Goal: Transaction & Acquisition: Purchase product/service

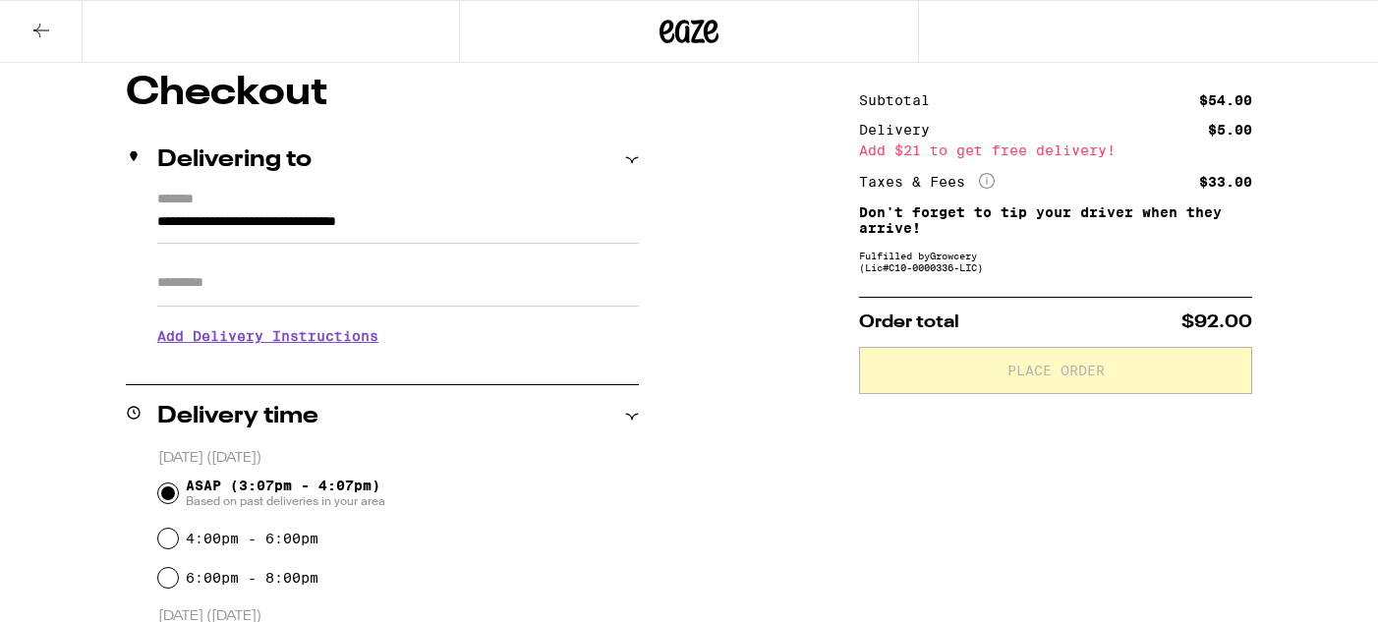
click at [32, 22] on icon at bounding box center [41, 31] width 24 height 24
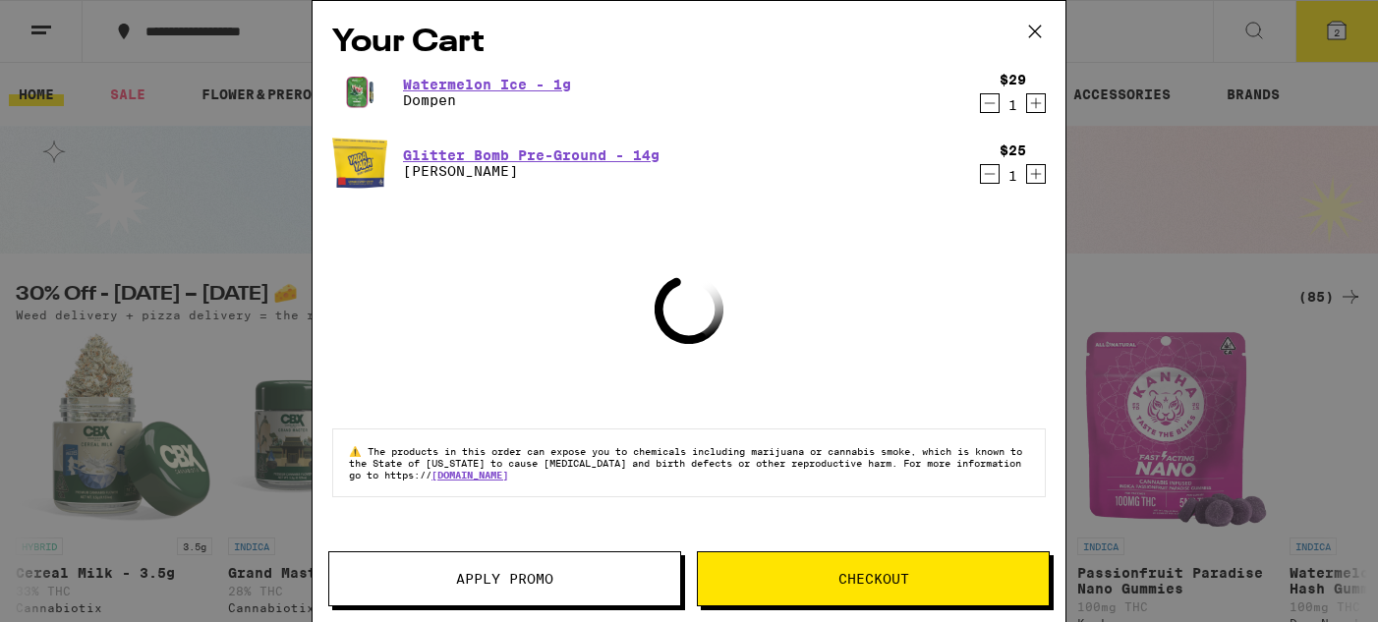
click at [991, 102] on icon "Decrement" at bounding box center [990, 103] width 18 height 24
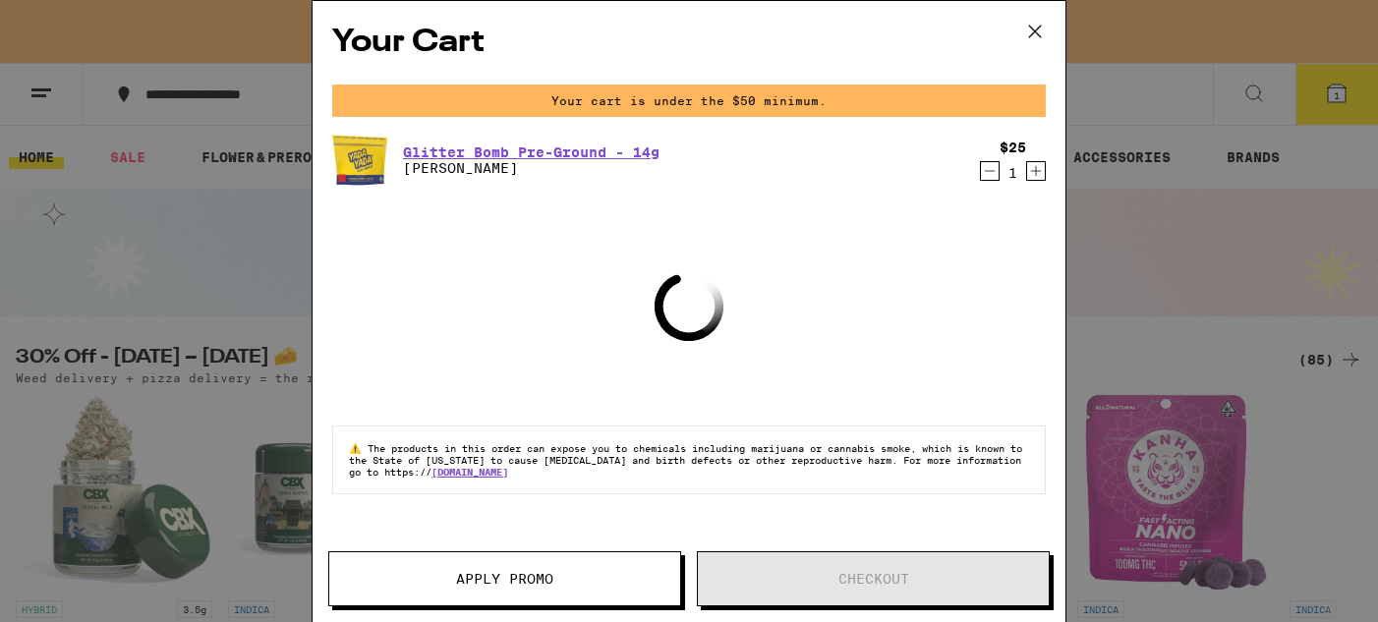
click at [1034, 28] on icon at bounding box center [1034, 31] width 29 height 29
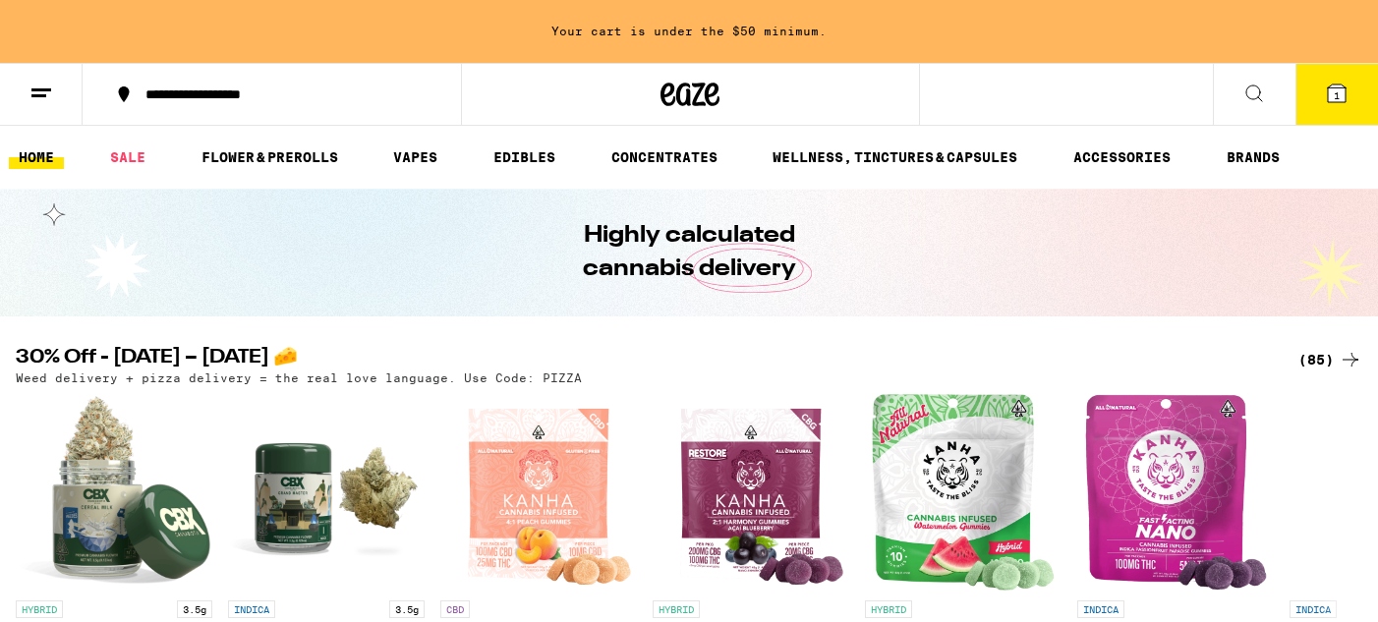
click at [35, 75] on button at bounding box center [41, 95] width 83 height 62
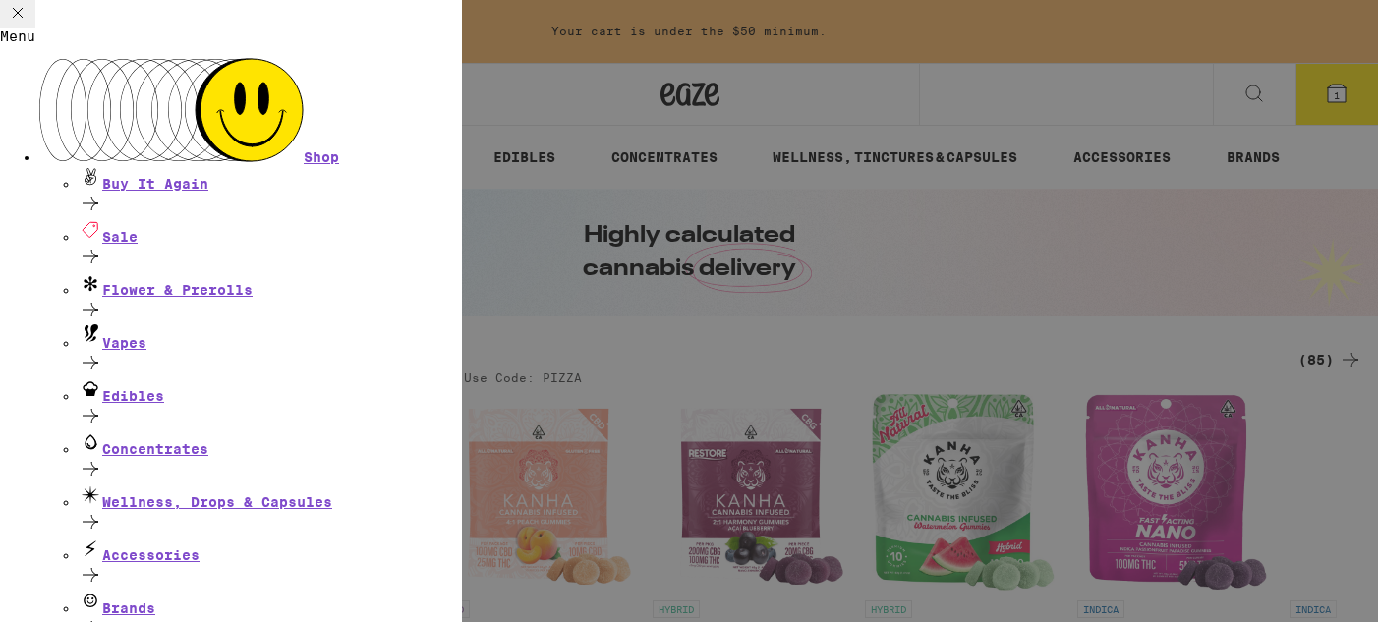
click at [965, 243] on div "Menu Shop Buy It Again Sale Flower & Prerolls Vapes Edibles Concentrates Wellne…" at bounding box center [689, 311] width 1378 height 622
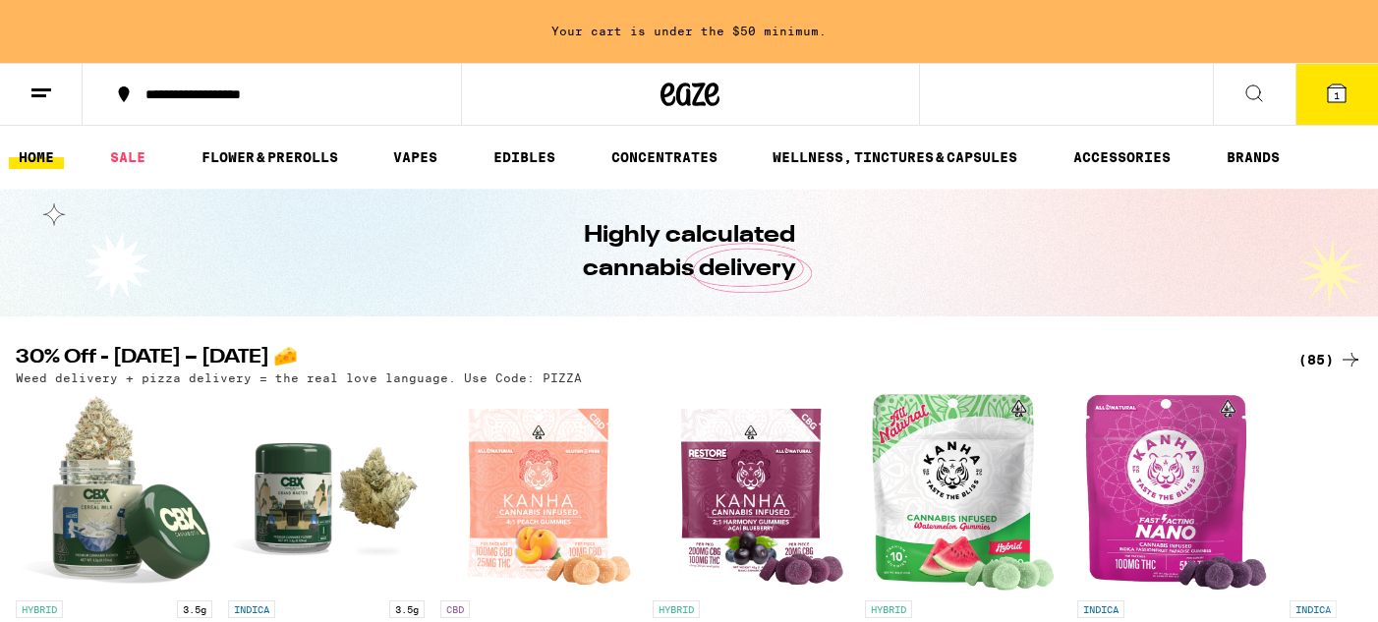
click at [1325, 360] on div "(85)" at bounding box center [1330, 360] width 64 height 24
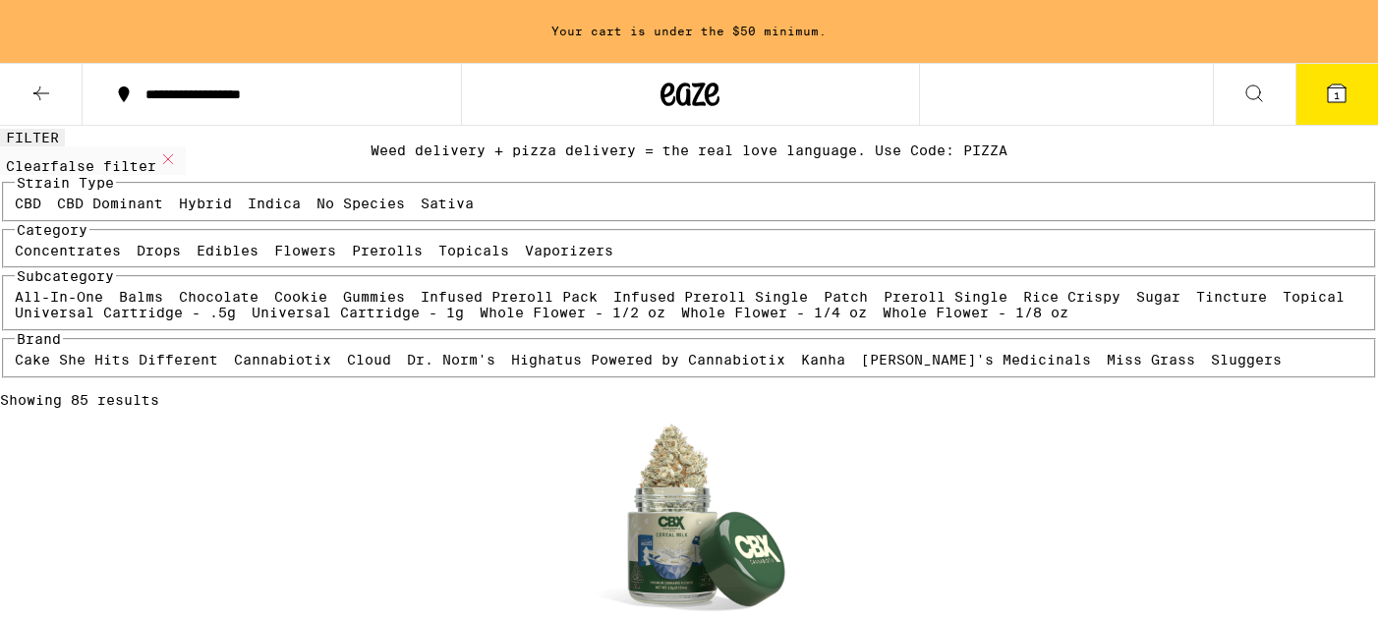
scroll to position [138, 0]
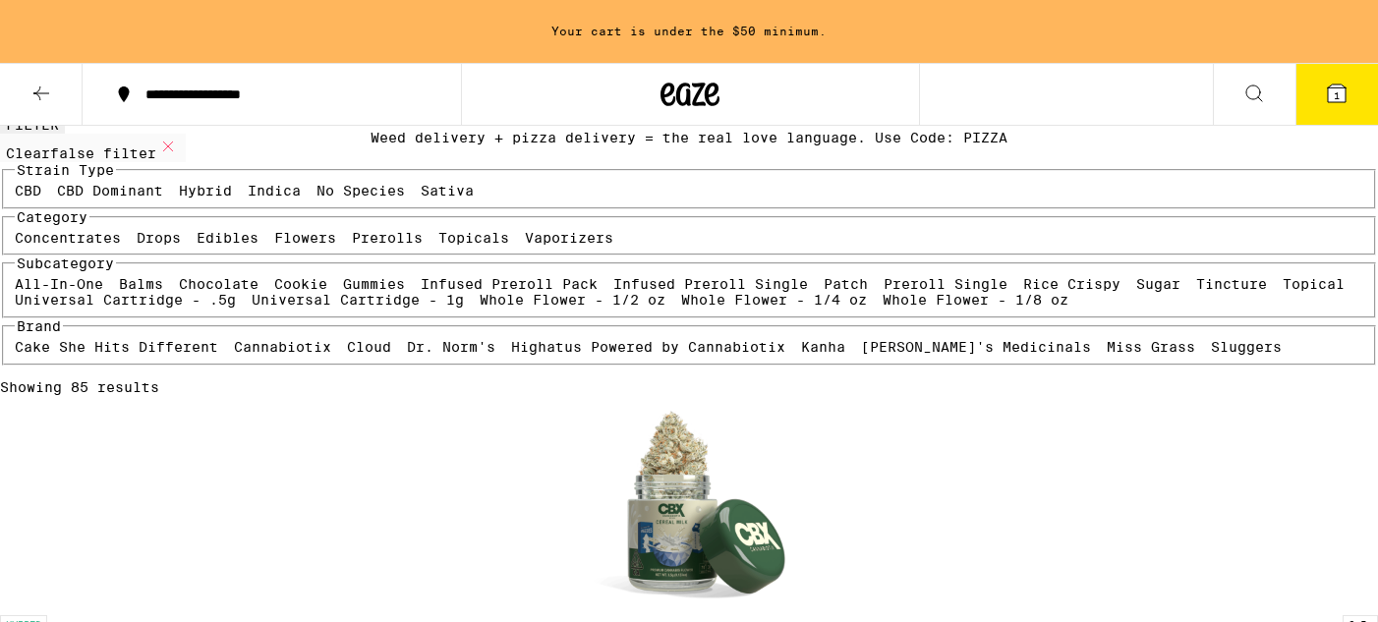
click at [274, 246] on label "Flowers" at bounding box center [305, 238] width 62 height 16
click at [278, 234] on input "Flowers" at bounding box center [278, 233] width 1 height 1
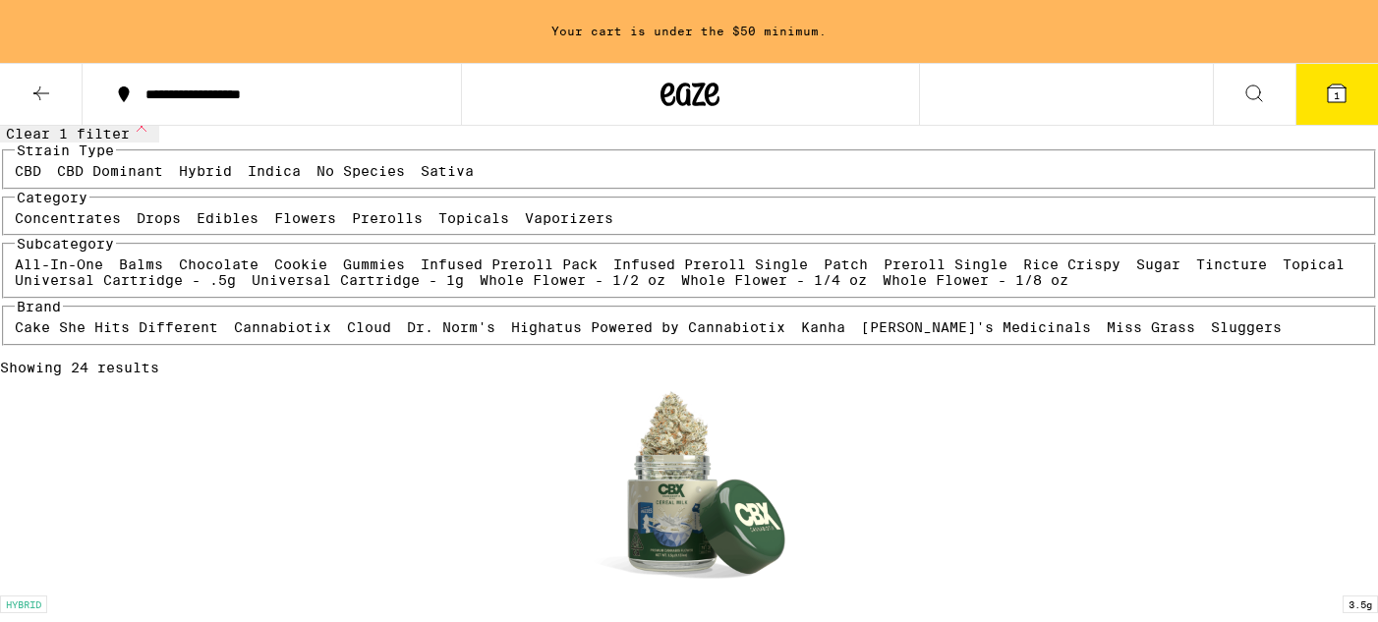
scroll to position [308, 0]
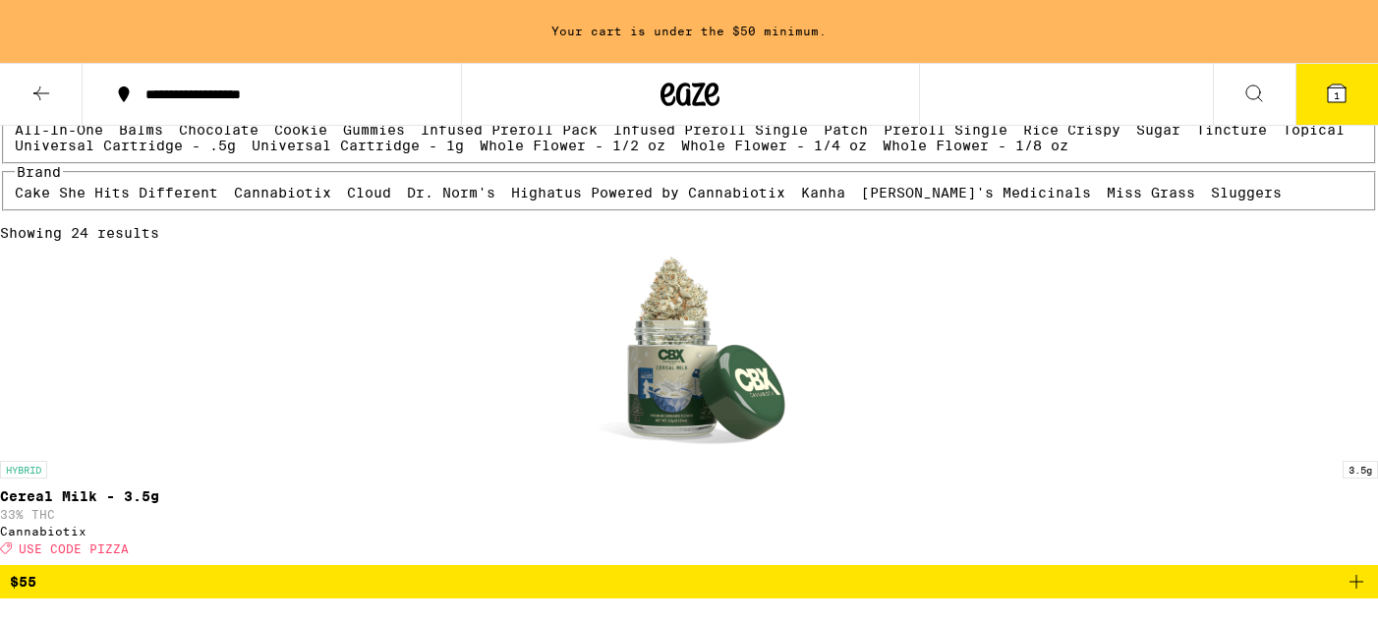
drag, startPoint x: 47, startPoint y: 287, endPoint x: 55, endPoint y: 312, distance: 26.7
click at [274, 91] on label "Flowers" at bounding box center [305, 84] width 62 height 16
click at [278, 80] on input "Flowers" at bounding box center [278, 79] width 1 height 1
checkbox input "false"
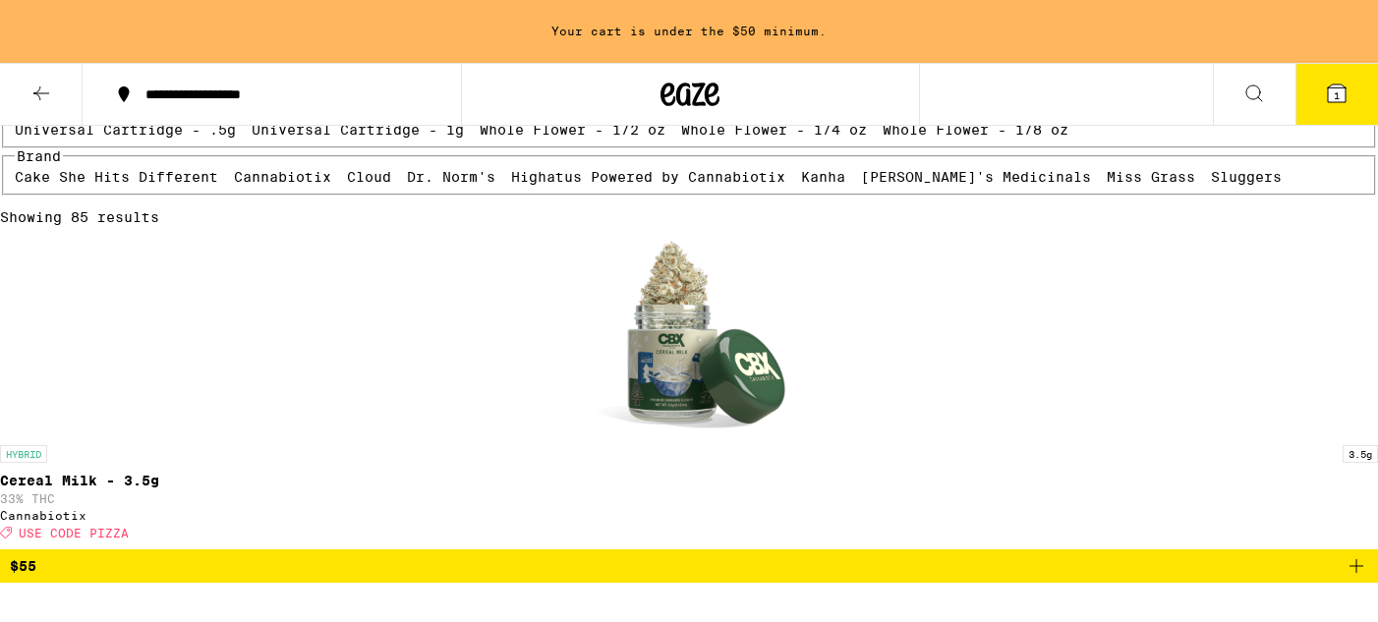
click at [525, 76] on label "Vaporizers" at bounding box center [569, 68] width 88 height 16
click at [529, 64] on input "Vaporizers" at bounding box center [529, 63] width 1 height 1
checkbox input "true"
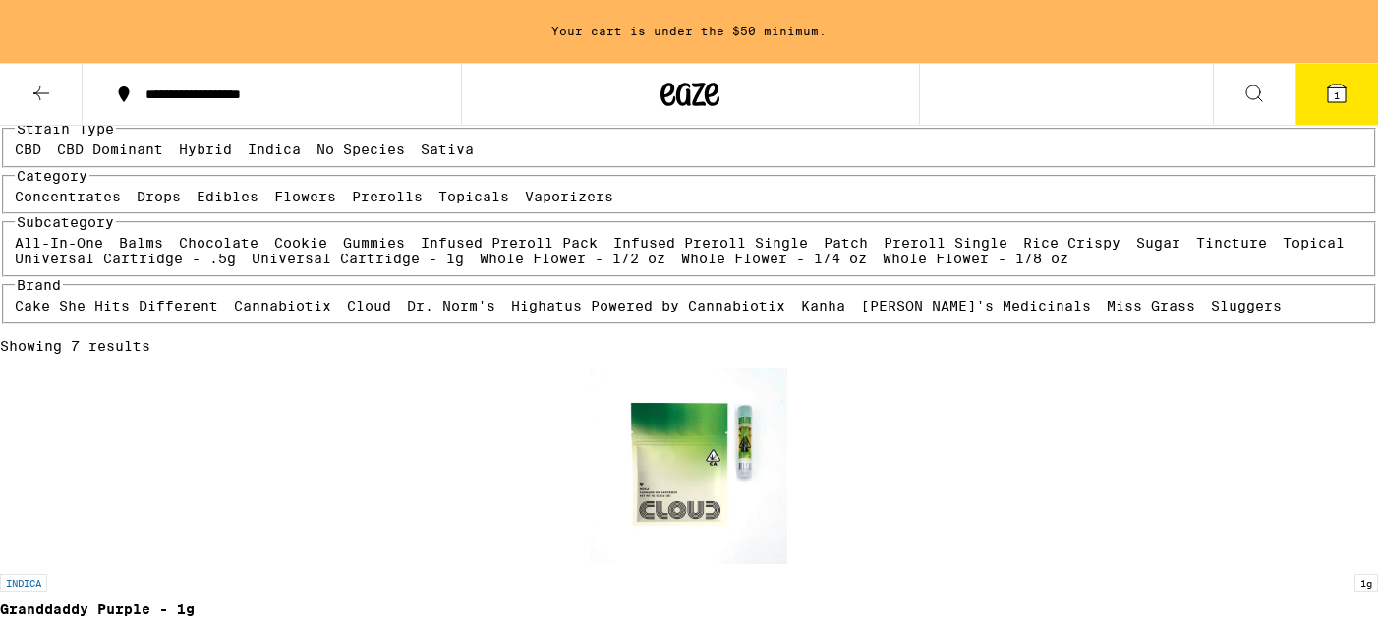
scroll to position [193, 0]
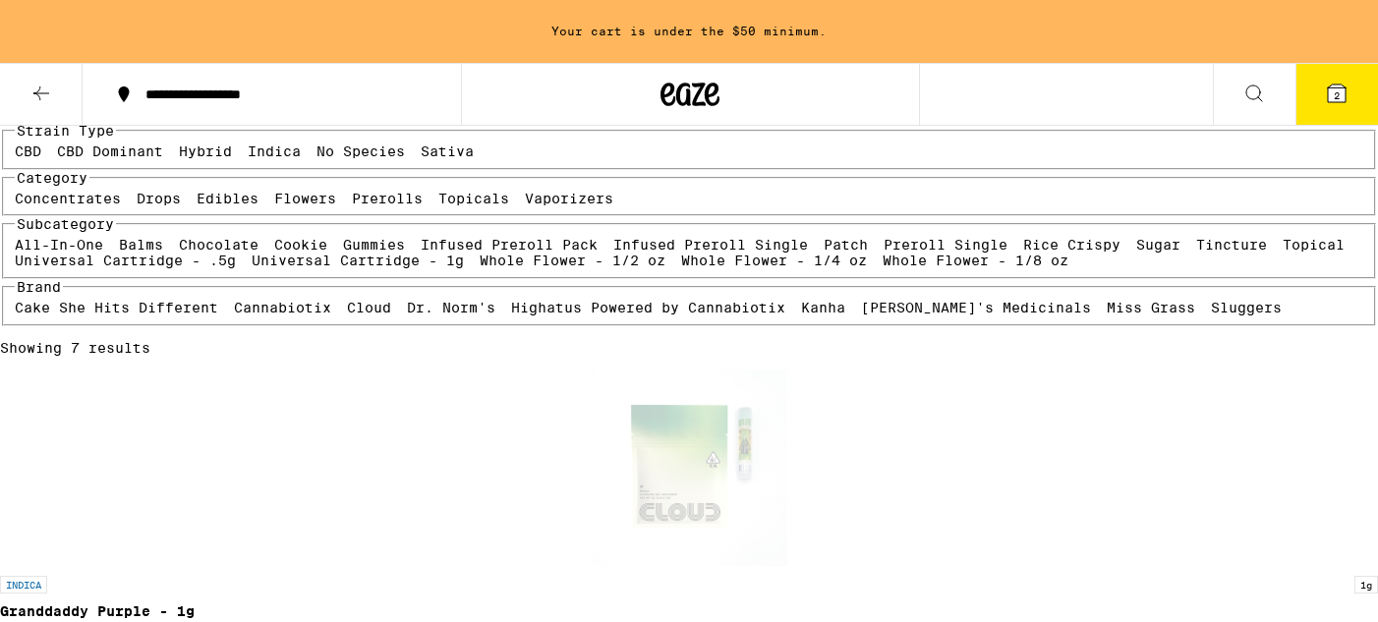
click at [1337, 95] on span "2" at bounding box center [1336, 95] width 6 height 12
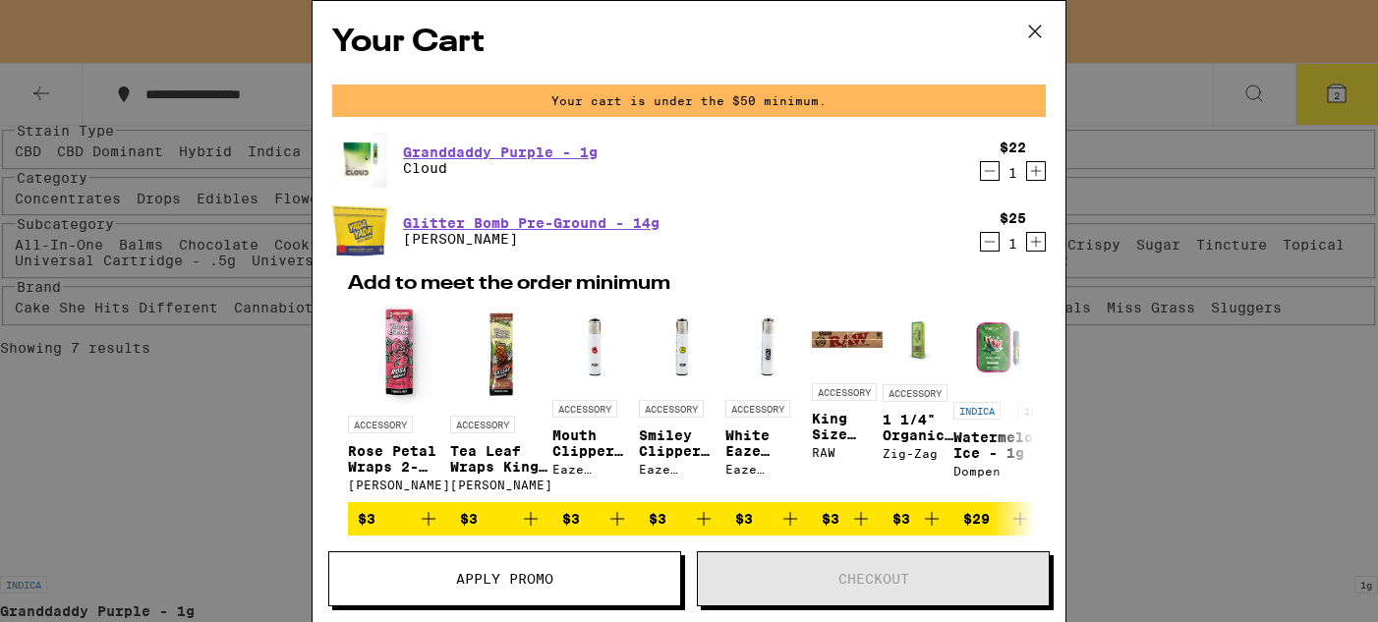
click at [1049, 30] on button at bounding box center [1034, 32] width 61 height 63
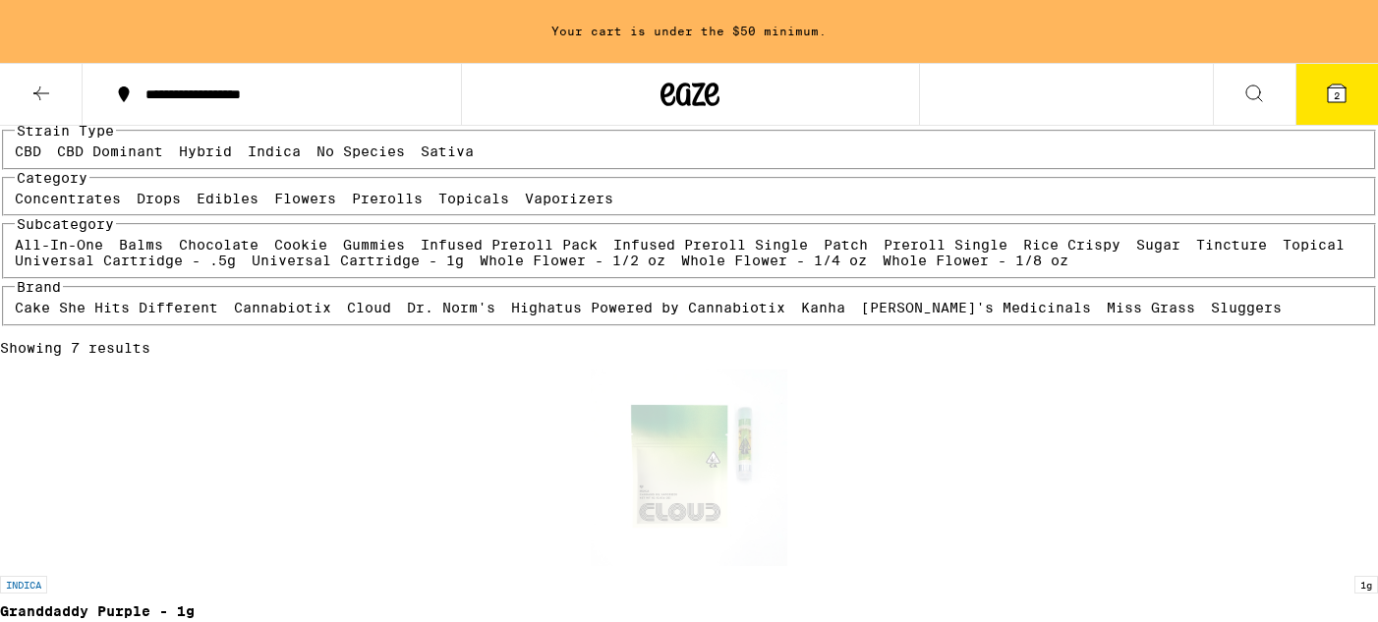
click at [1349, 114] on button "2" at bounding box center [1336, 94] width 83 height 61
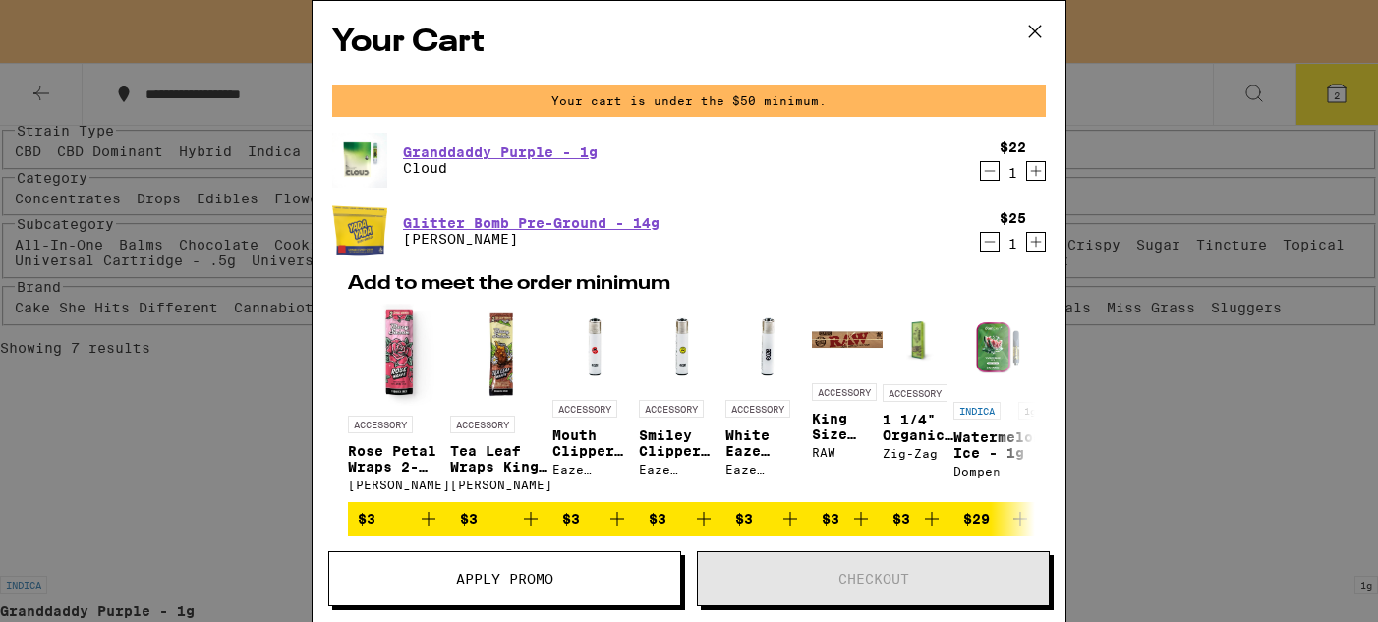
click at [1034, 27] on icon at bounding box center [1034, 31] width 29 height 29
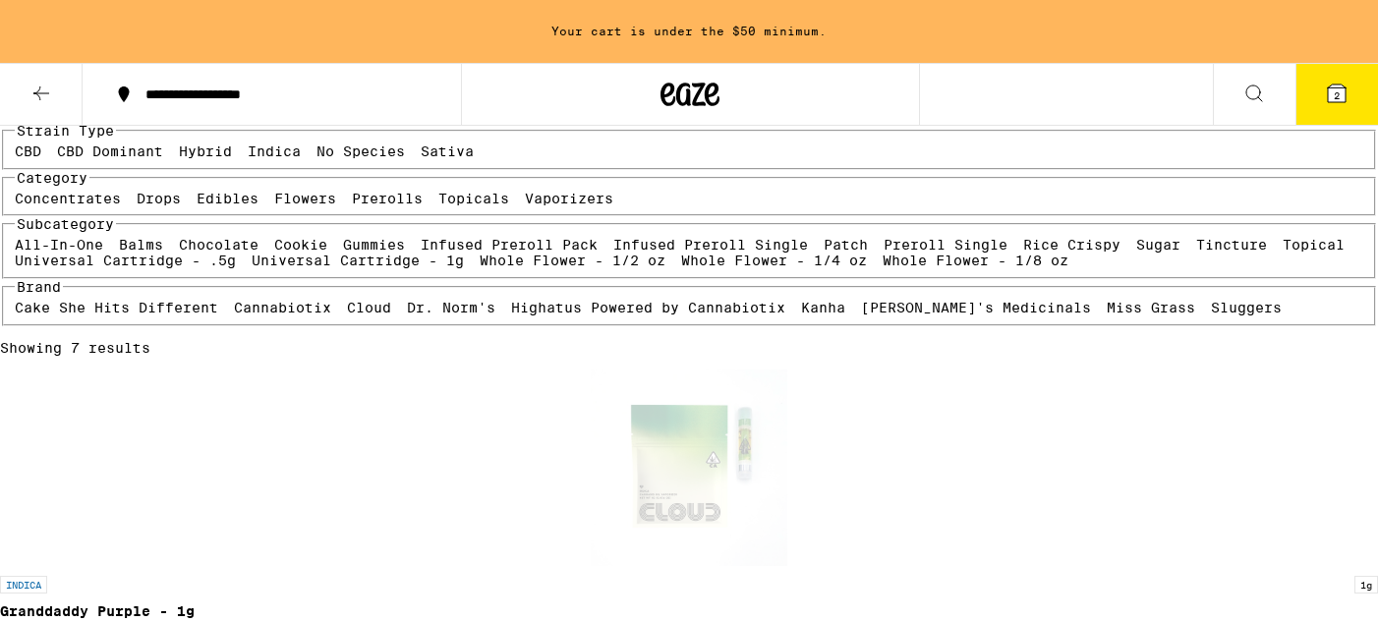
click at [38, 99] on icon at bounding box center [41, 94] width 24 height 24
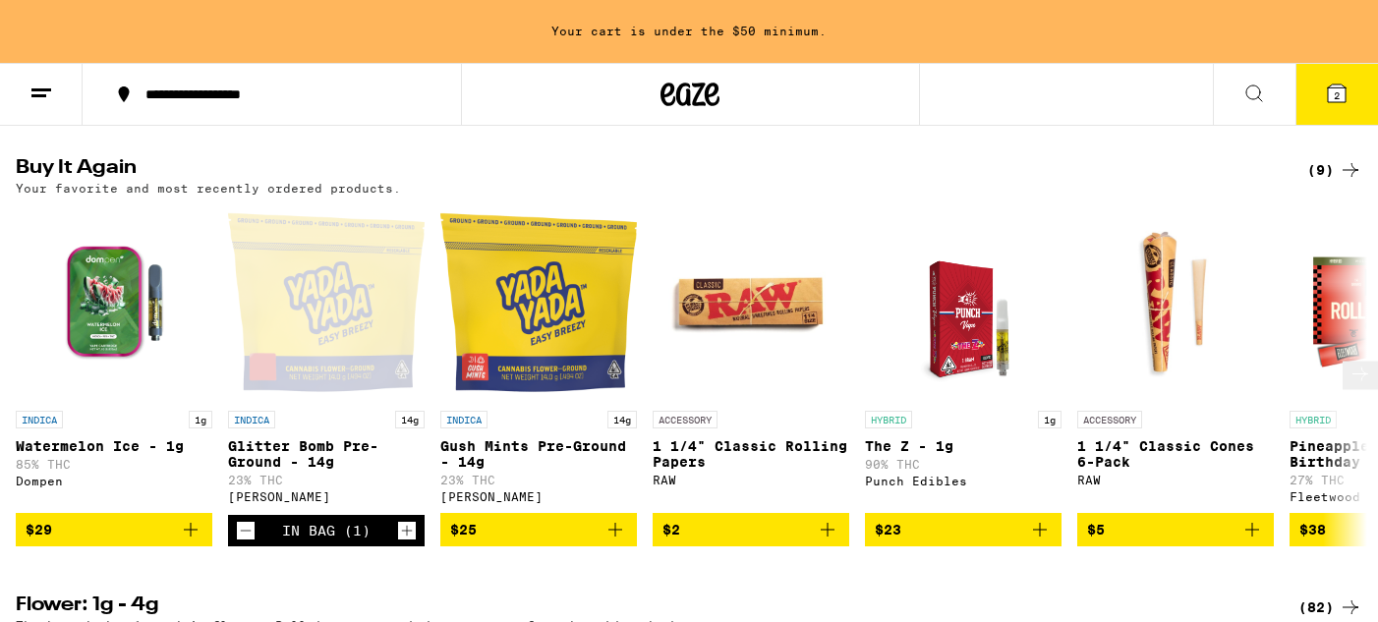
scroll to position [674, 0]
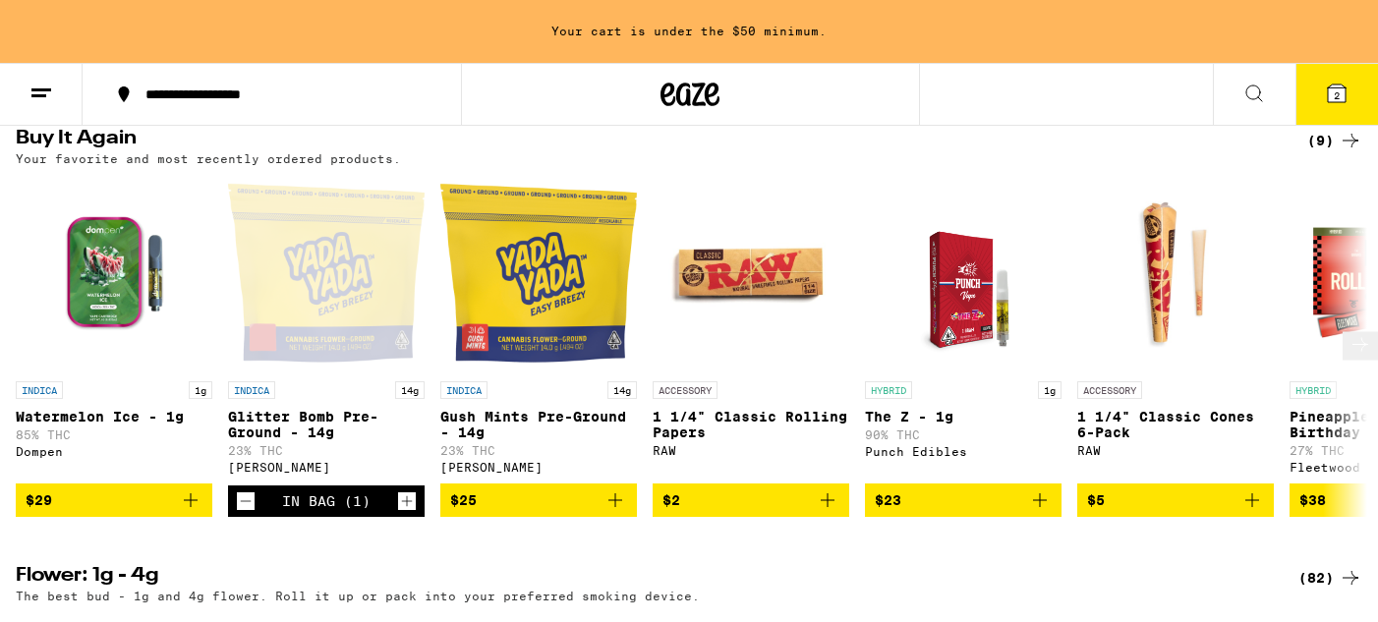
click at [617, 512] on icon "Add to bag" at bounding box center [615, 500] width 24 height 24
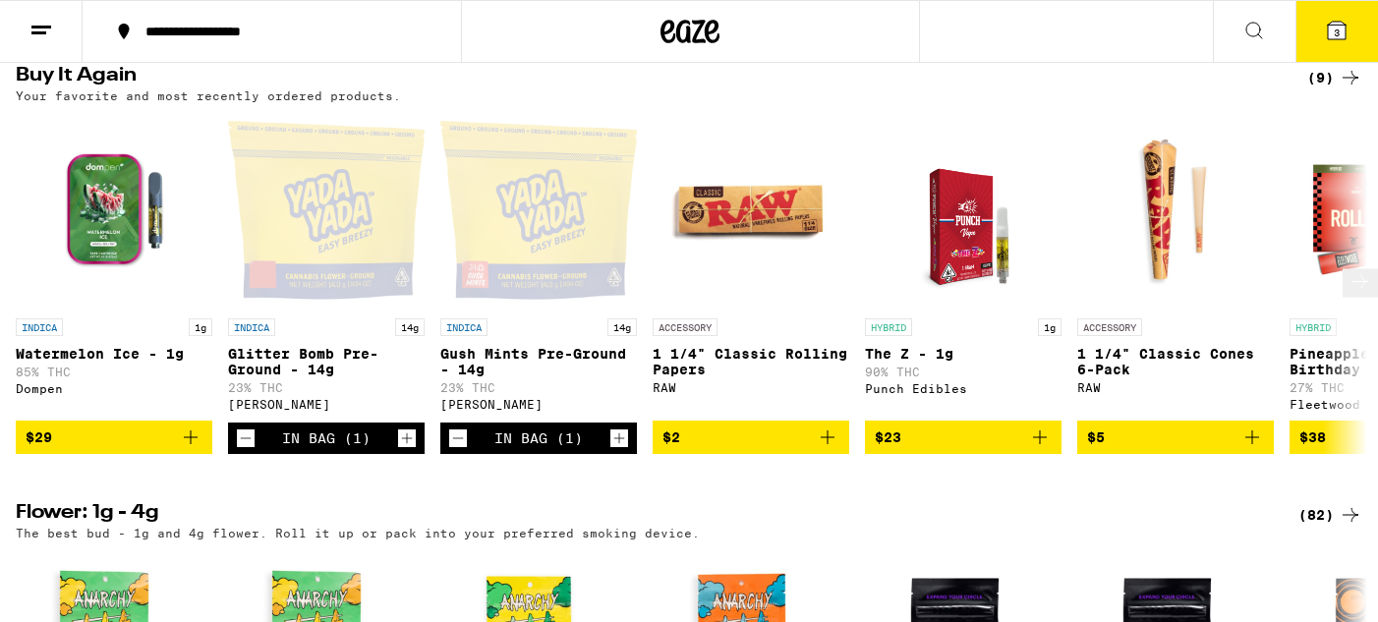
scroll to position [611, 0]
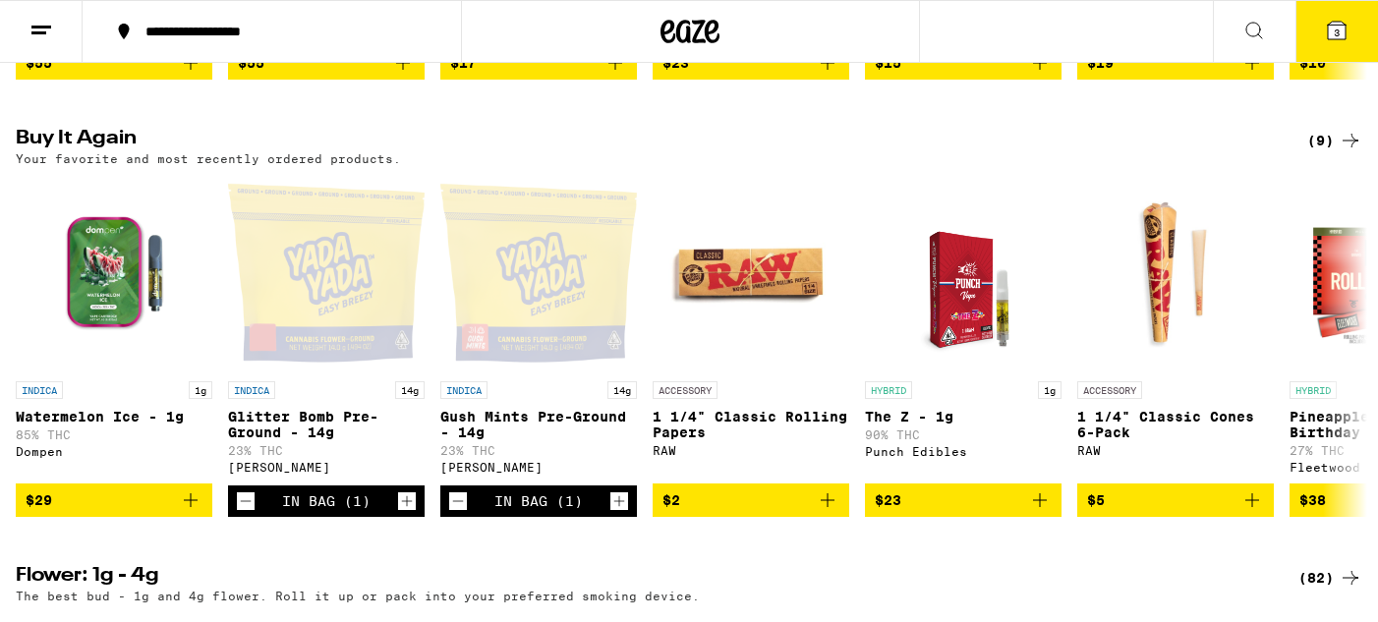
click at [1343, 19] on icon at bounding box center [1337, 31] width 24 height 24
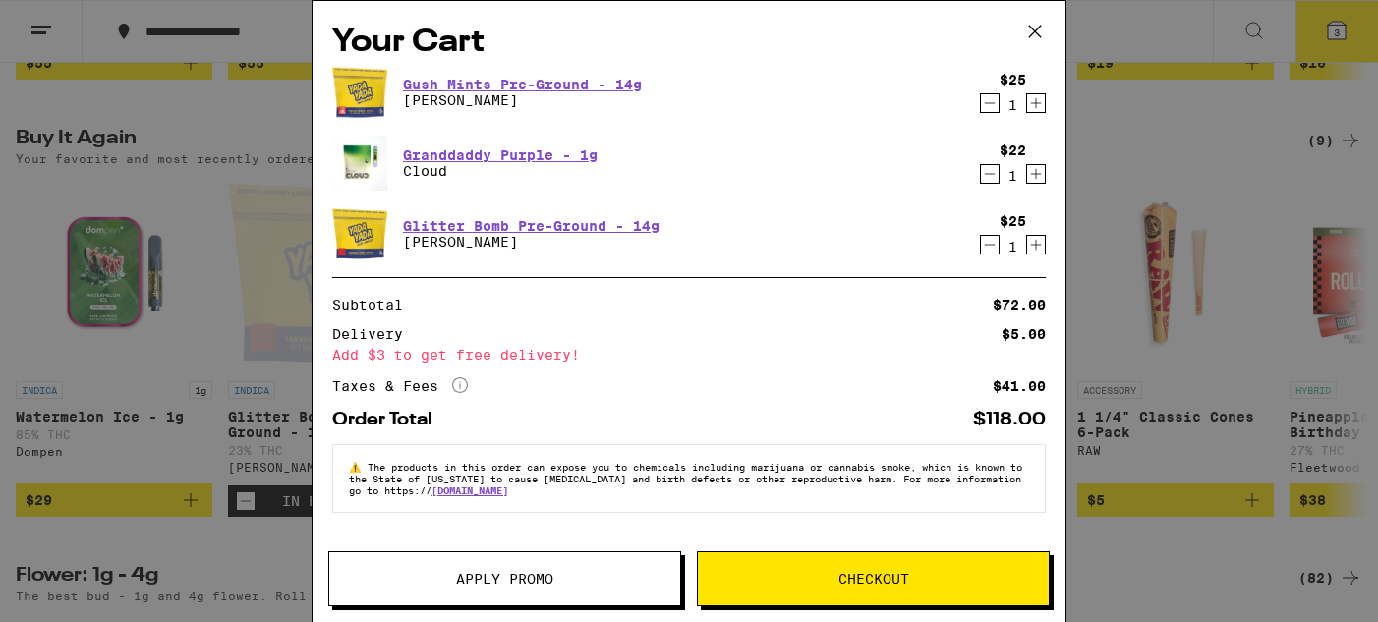
click at [993, 250] on icon "Decrement" at bounding box center [990, 245] width 18 height 24
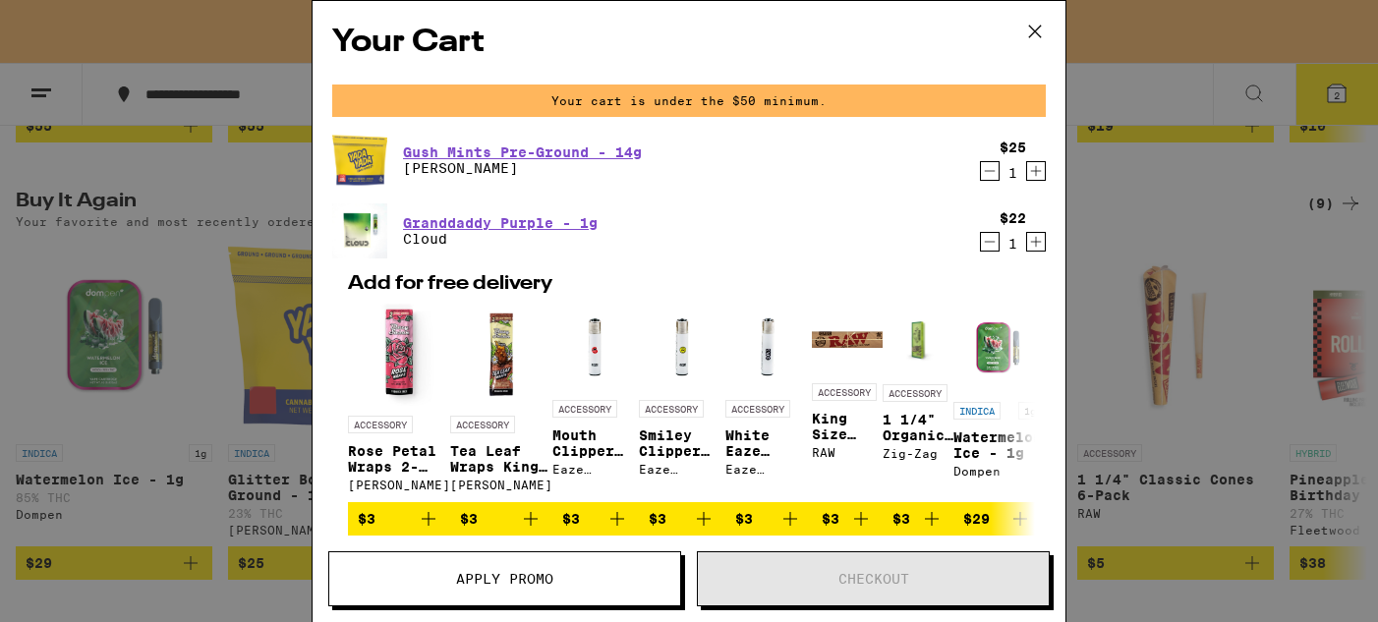
scroll to position [674, 0]
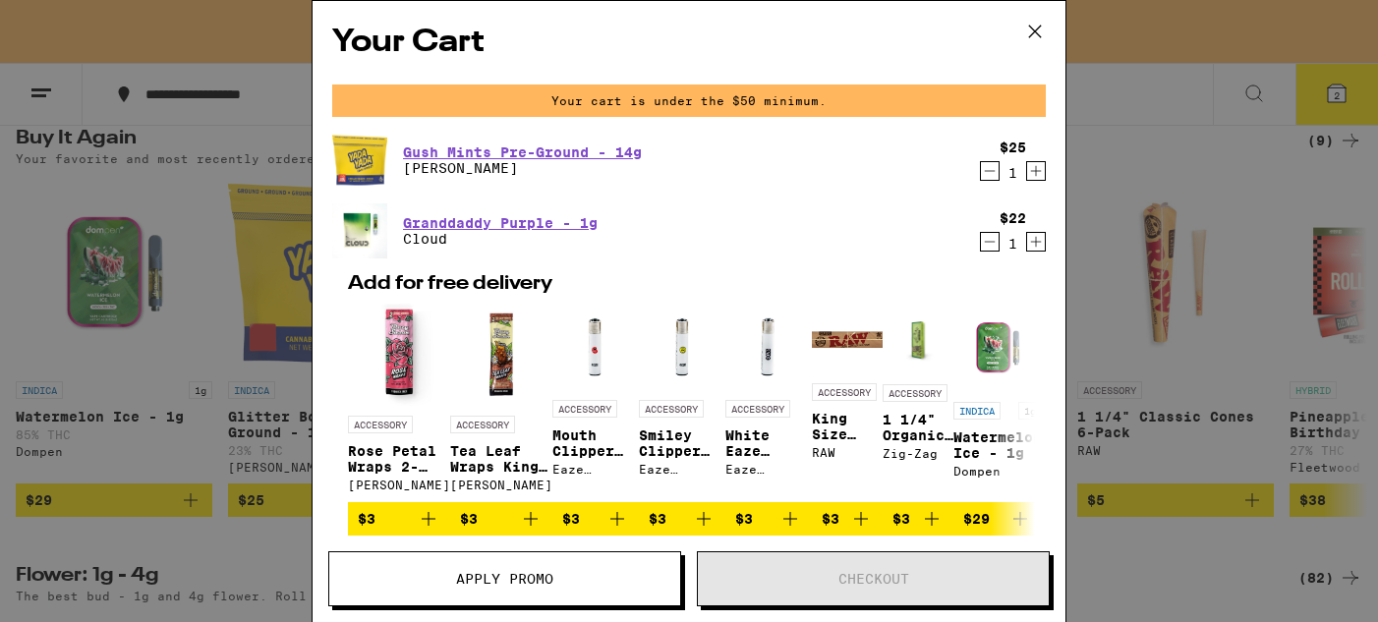
click at [1022, 30] on icon at bounding box center [1034, 31] width 29 height 29
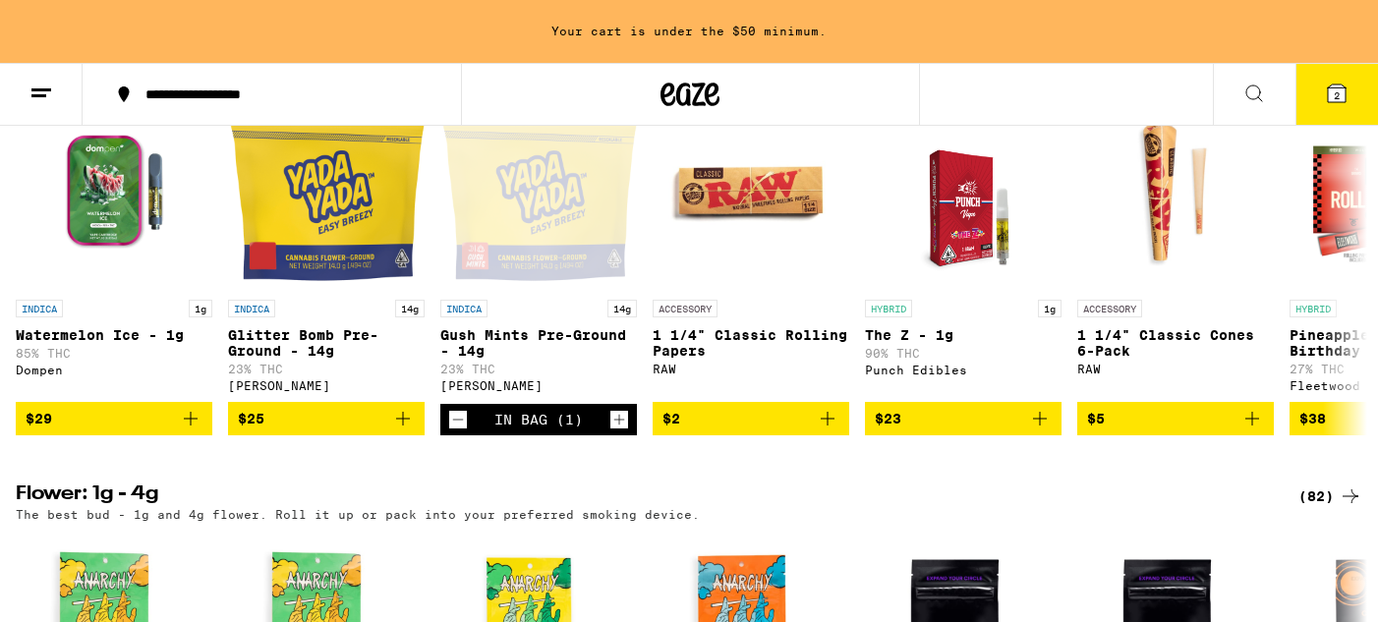
scroll to position [716, 0]
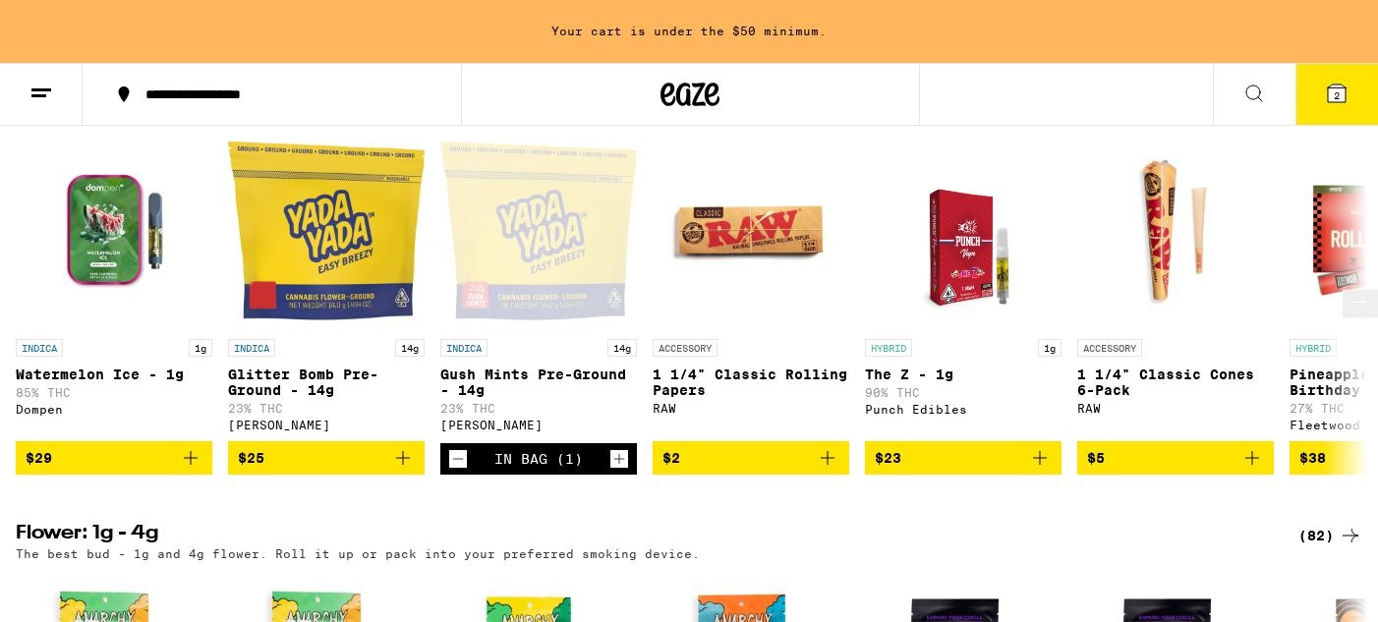
click at [828, 470] on icon "Add to bag" at bounding box center [828, 458] width 24 height 24
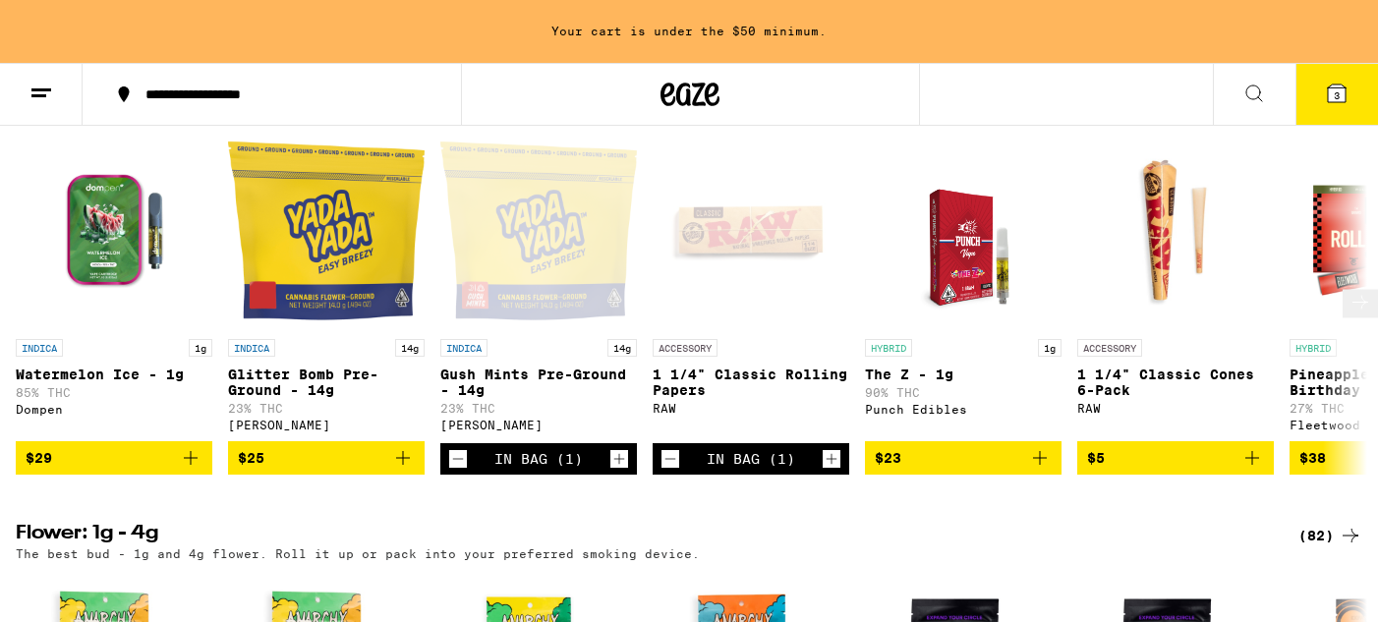
click at [668, 471] on icon "Decrement" at bounding box center [670, 459] width 18 height 24
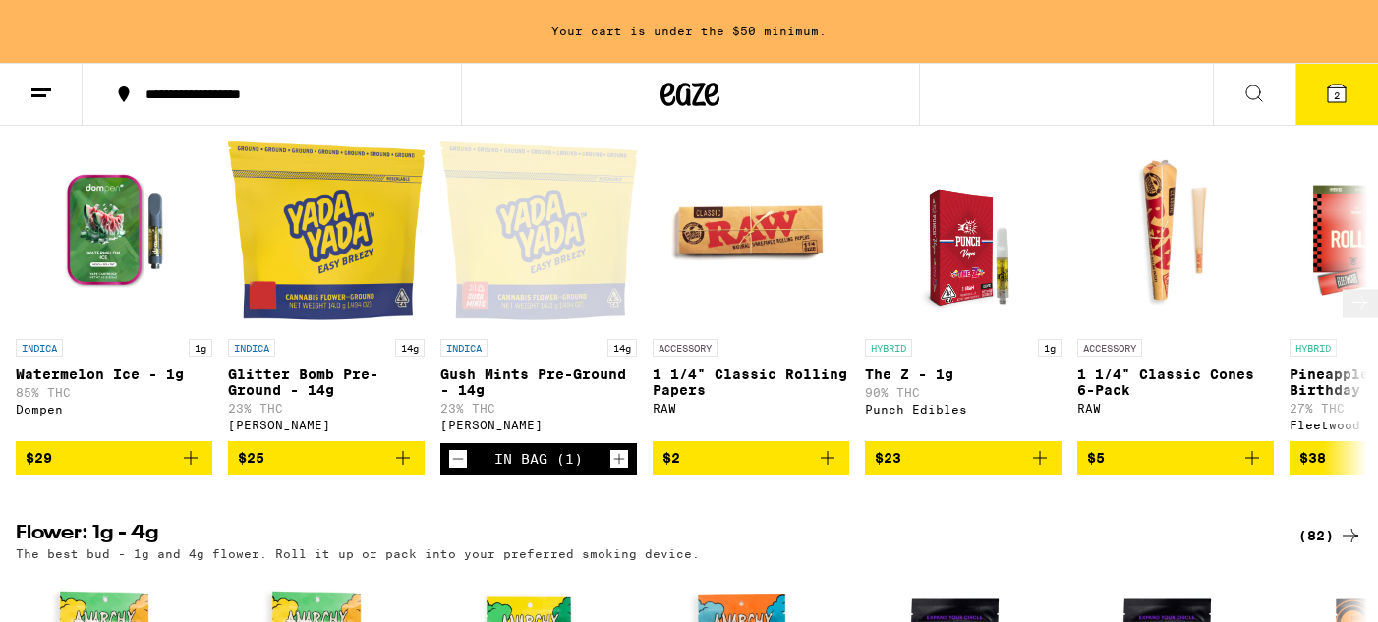
click at [1372, 312] on button at bounding box center [1359, 304] width 35 height 28
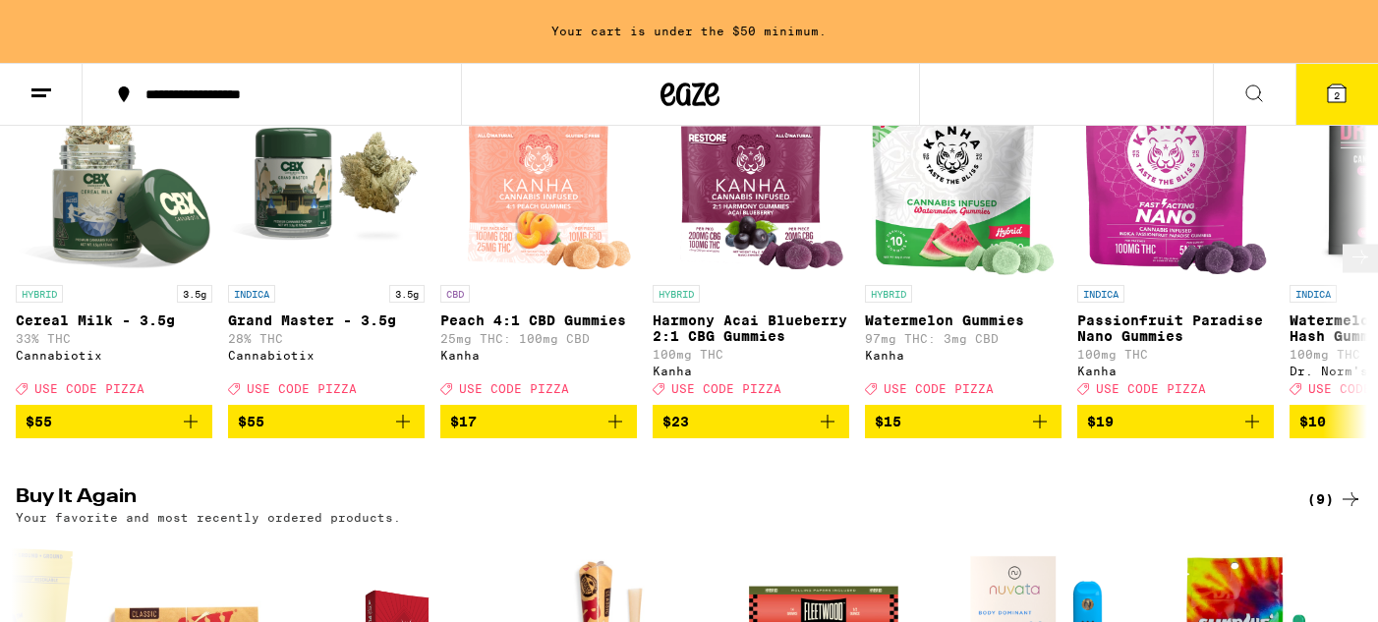
scroll to position [0, 0]
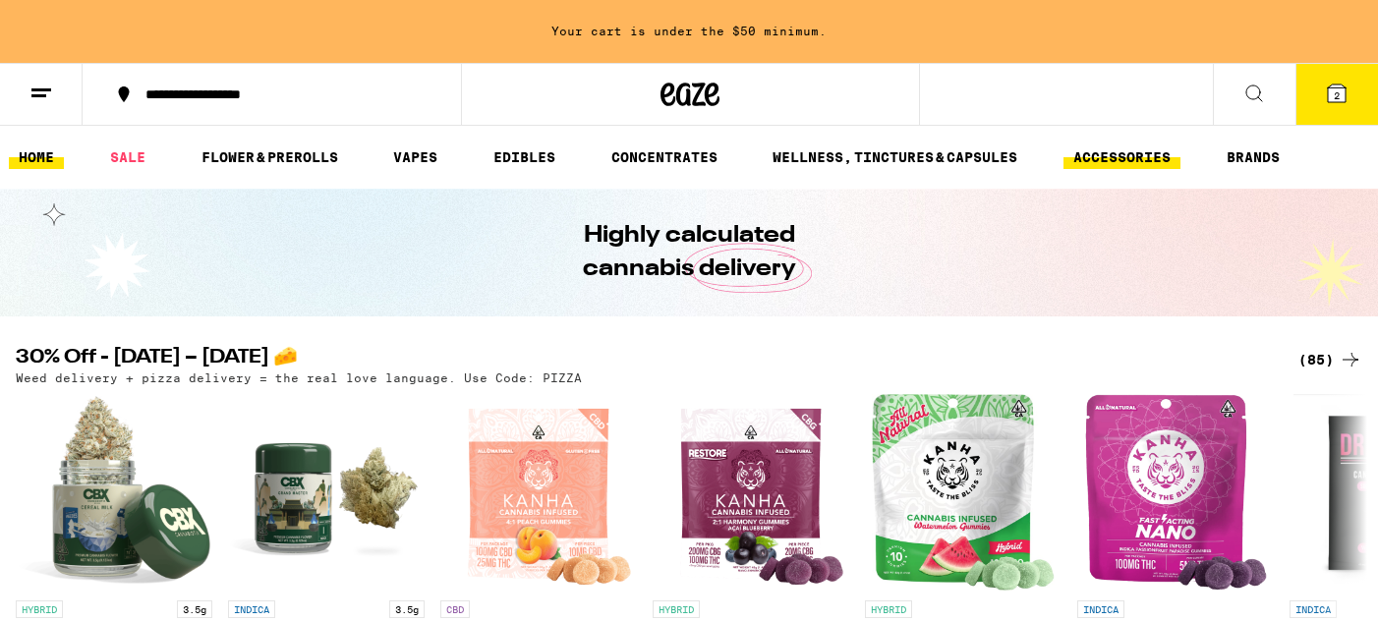
click at [1117, 163] on link "ACCESSORIES" at bounding box center [1121, 157] width 117 height 24
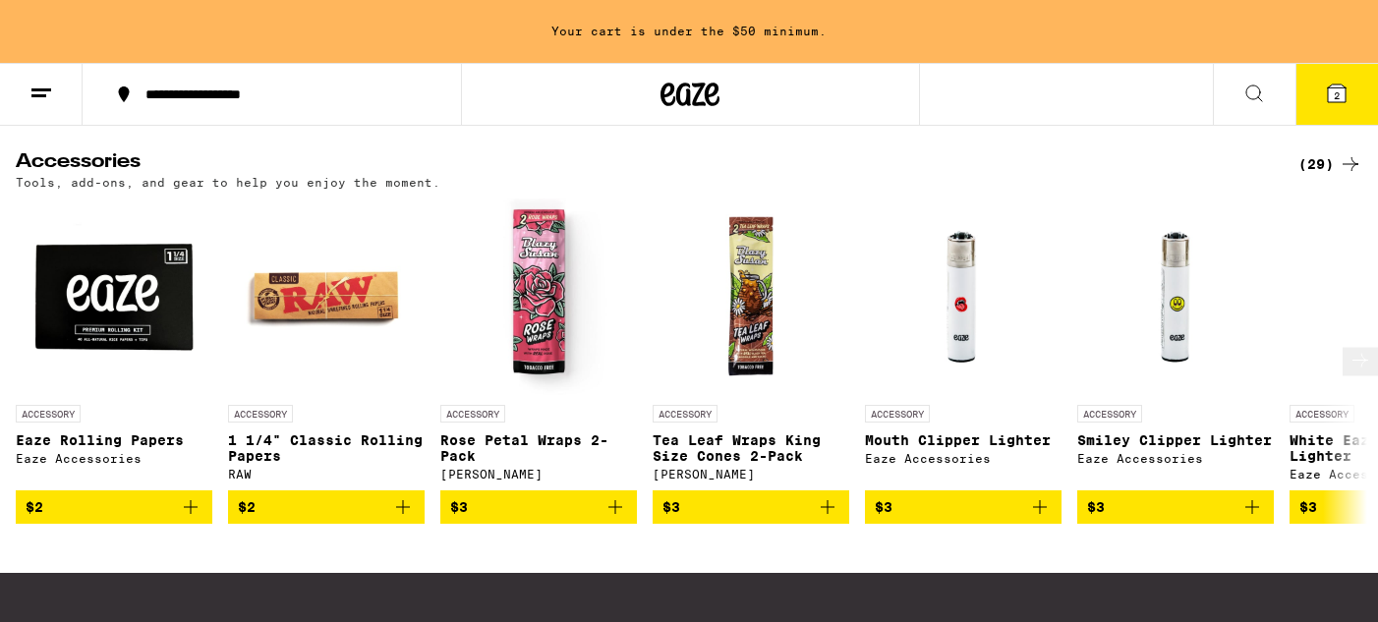
scroll to position [587, 0]
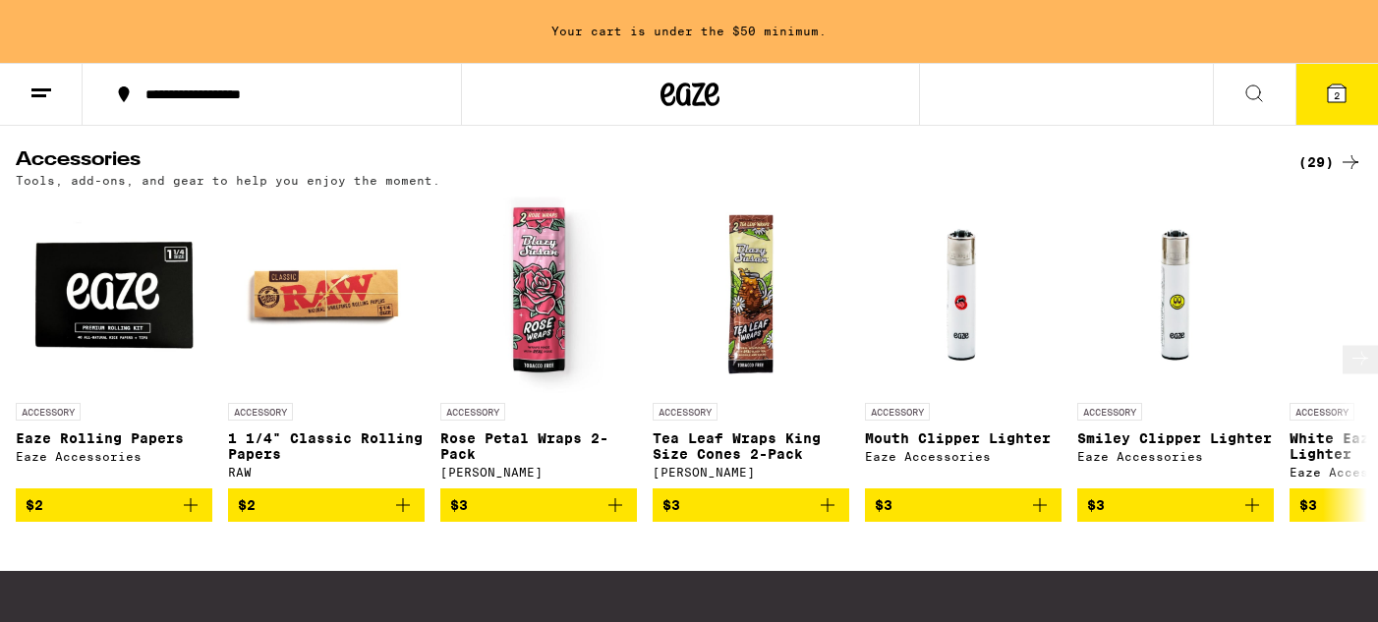
click at [1351, 373] on button at bounding box center [1359, 359] width 35 height 28
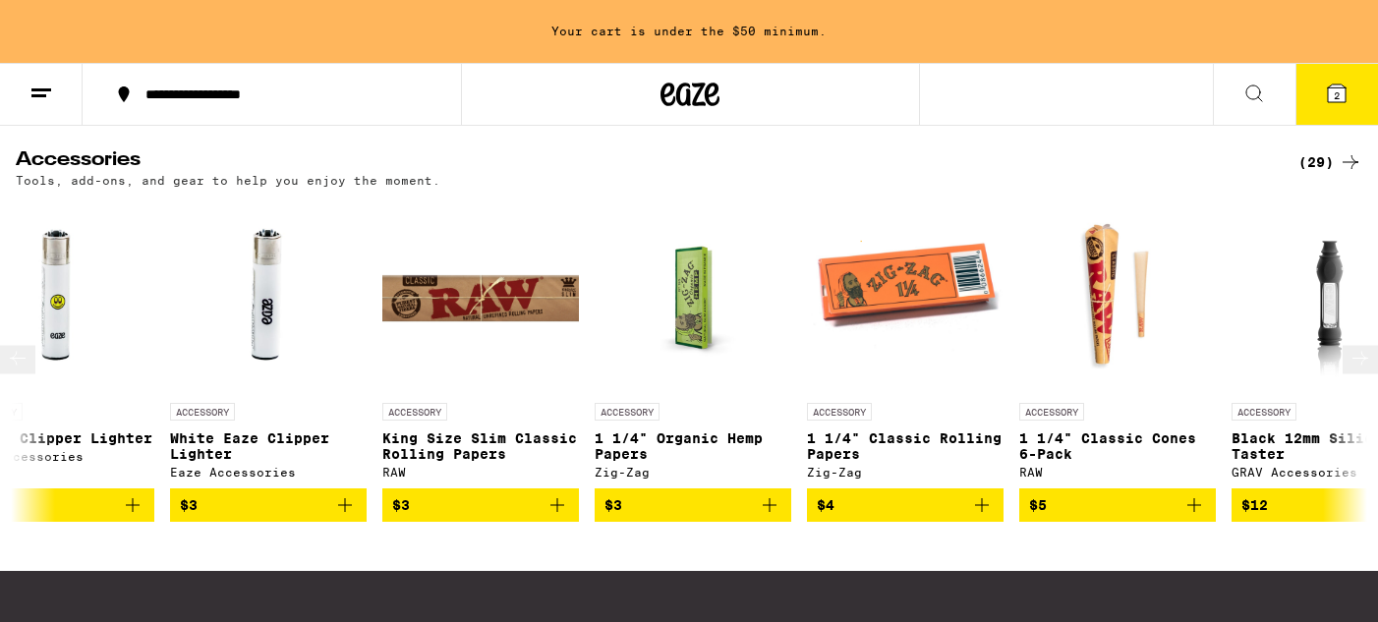
scroll to position [0, 1132]
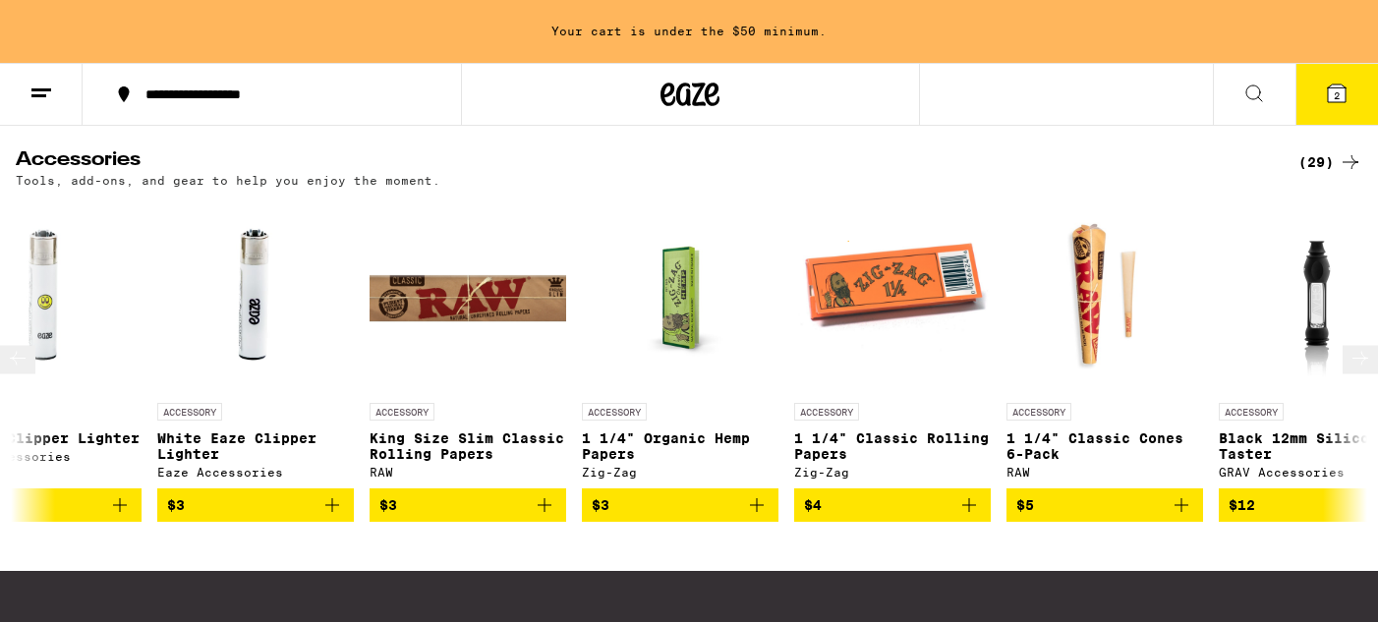
click at [545, 517] on icon "Add to bag" at bounding box center [545, 505] width 24 height 24
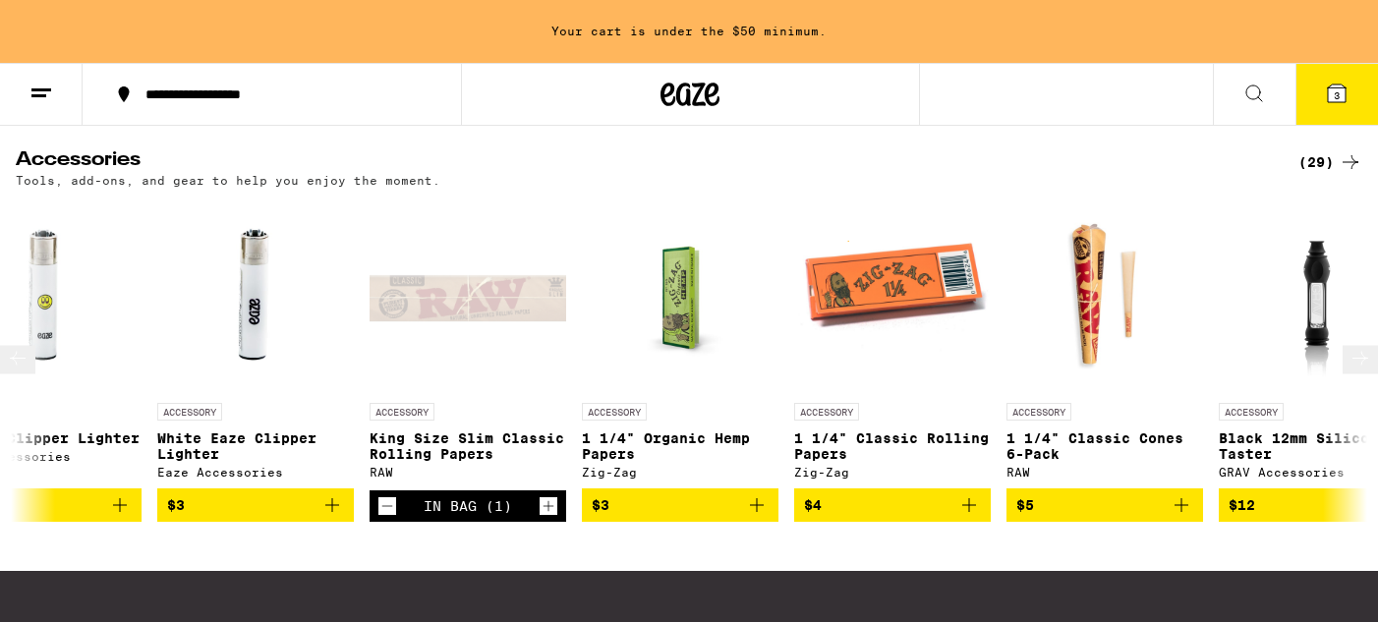
scroll to position [524, 0]
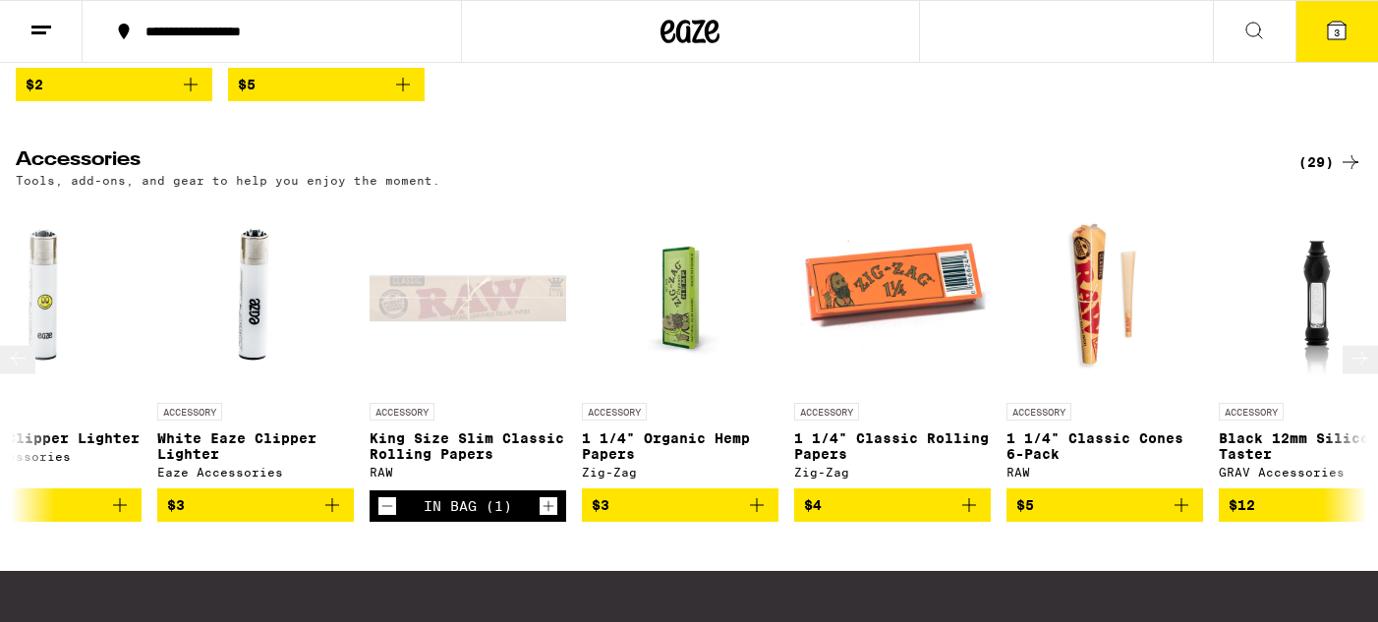
click at [21, 369] on icon at bounding box center [18, 358] width 24 height 24
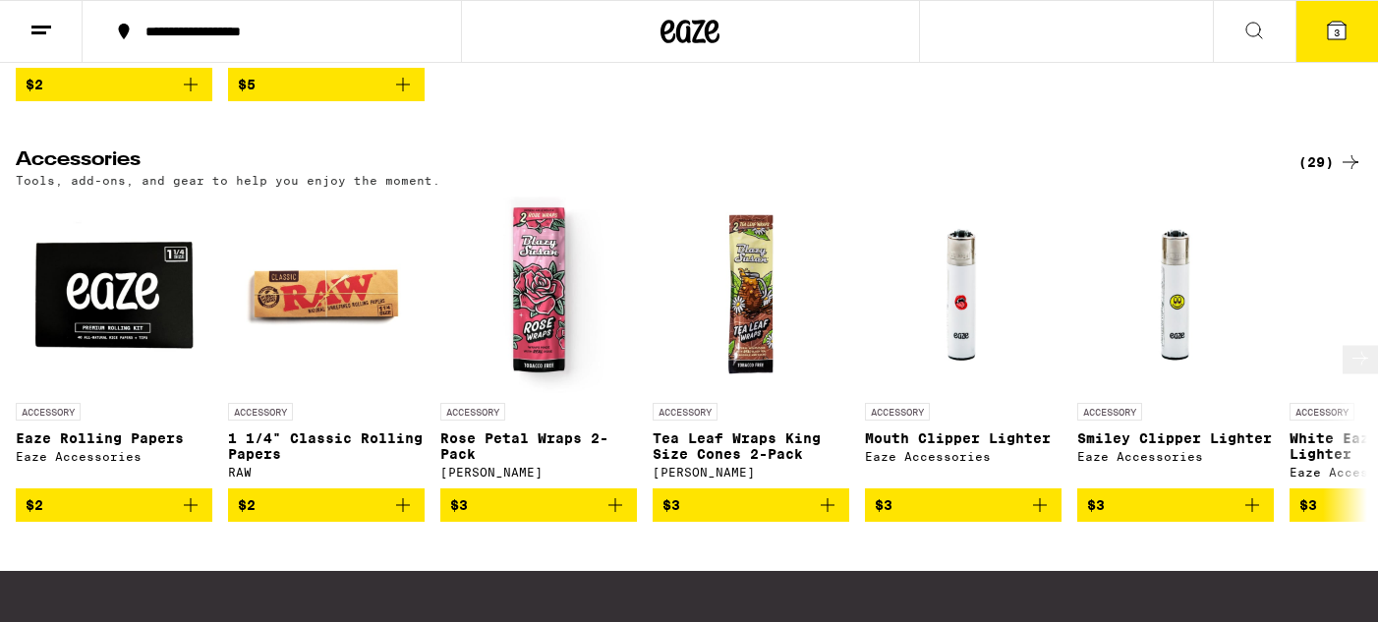
scroll to position [0, 0]
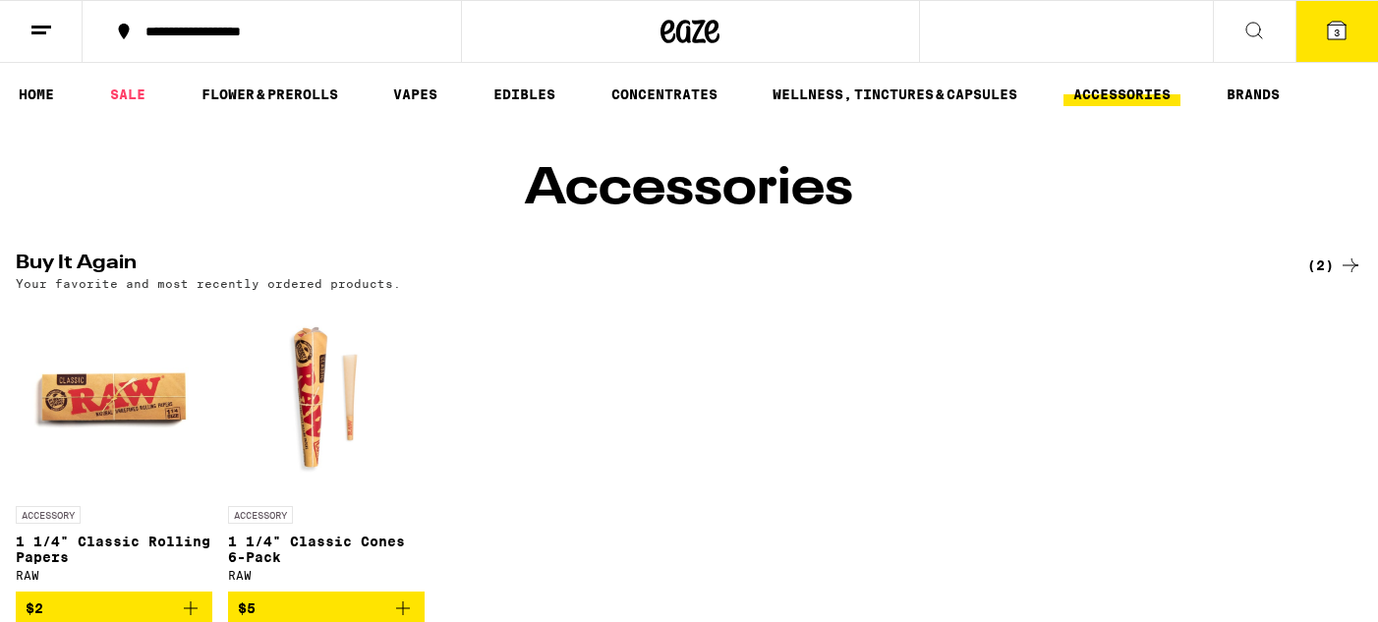
click at [1325, 29] on icon at bounding box center [1337, 31] width 24 height 24
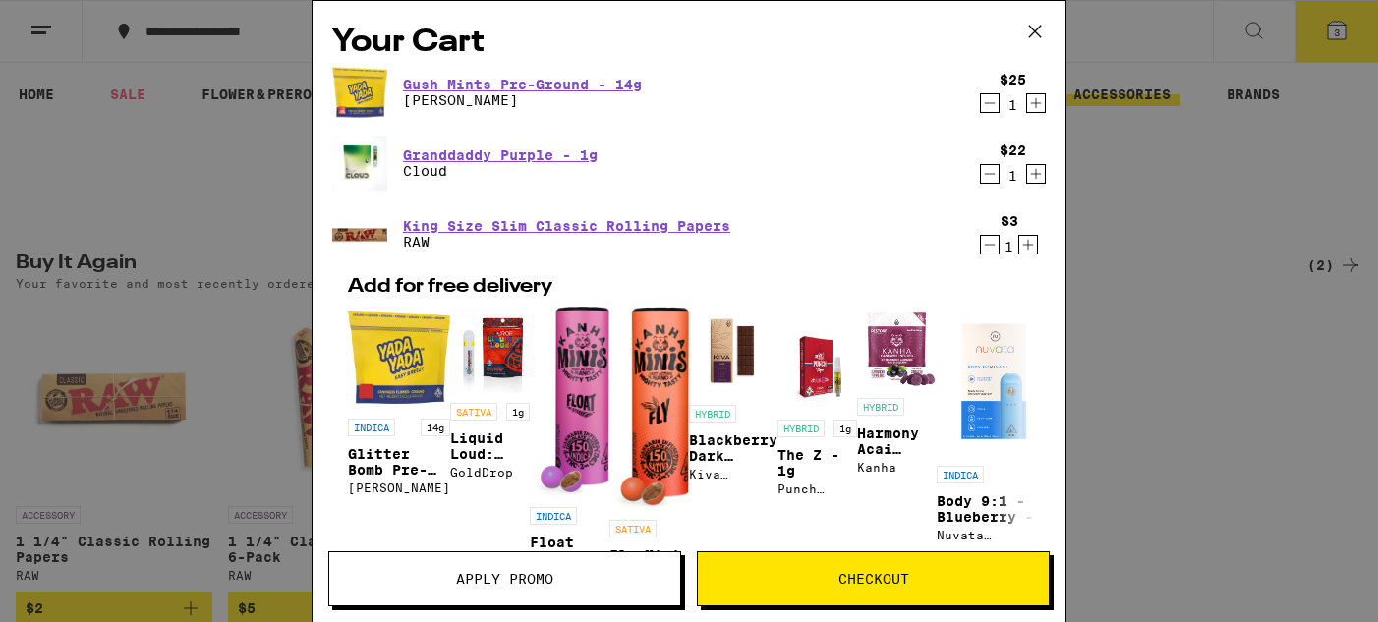
click at [249, 396] on div "Your Cart Gush Mints Pre-Ground - 14g Yada Yada $25 1 Granddaddy Purple - 1g Cl…" at bounding box center [689, 311] width 1378 height 622
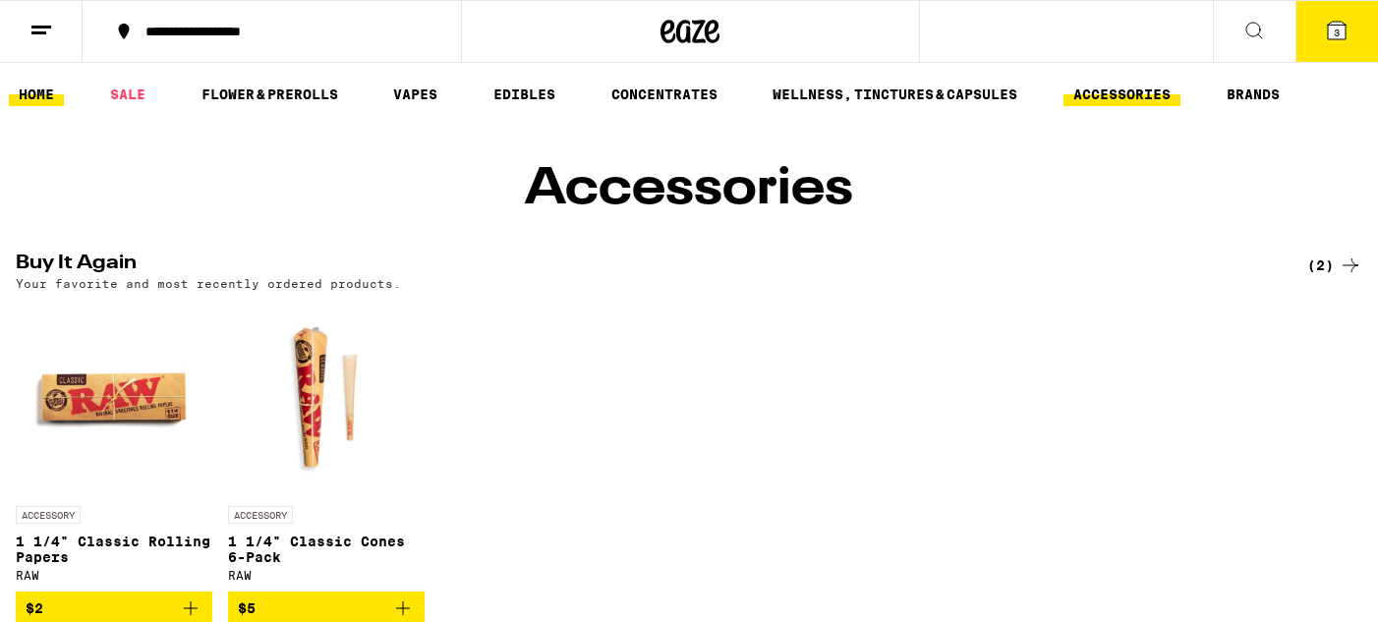
click at [26, 93] on link "HOME" at bounding box center [36, 95] width 55 height 24
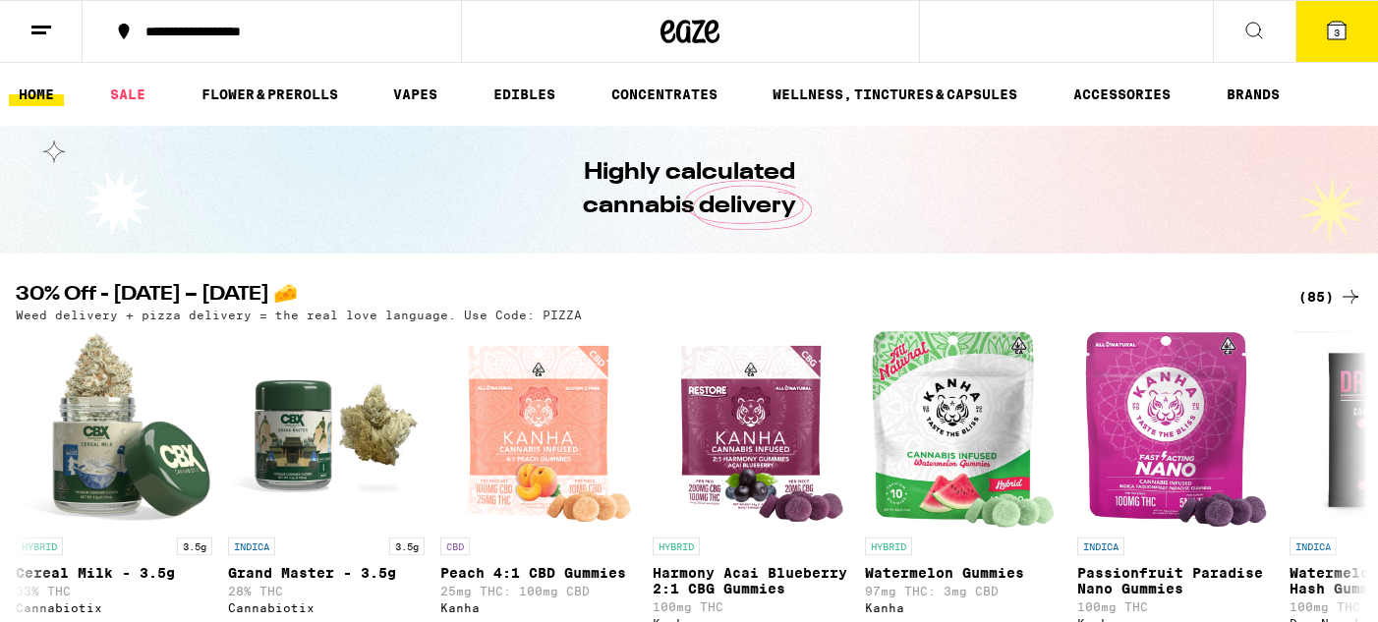
click at [1344, 15] on button "3" at bounding box center [1336, 31] width 83 height 61
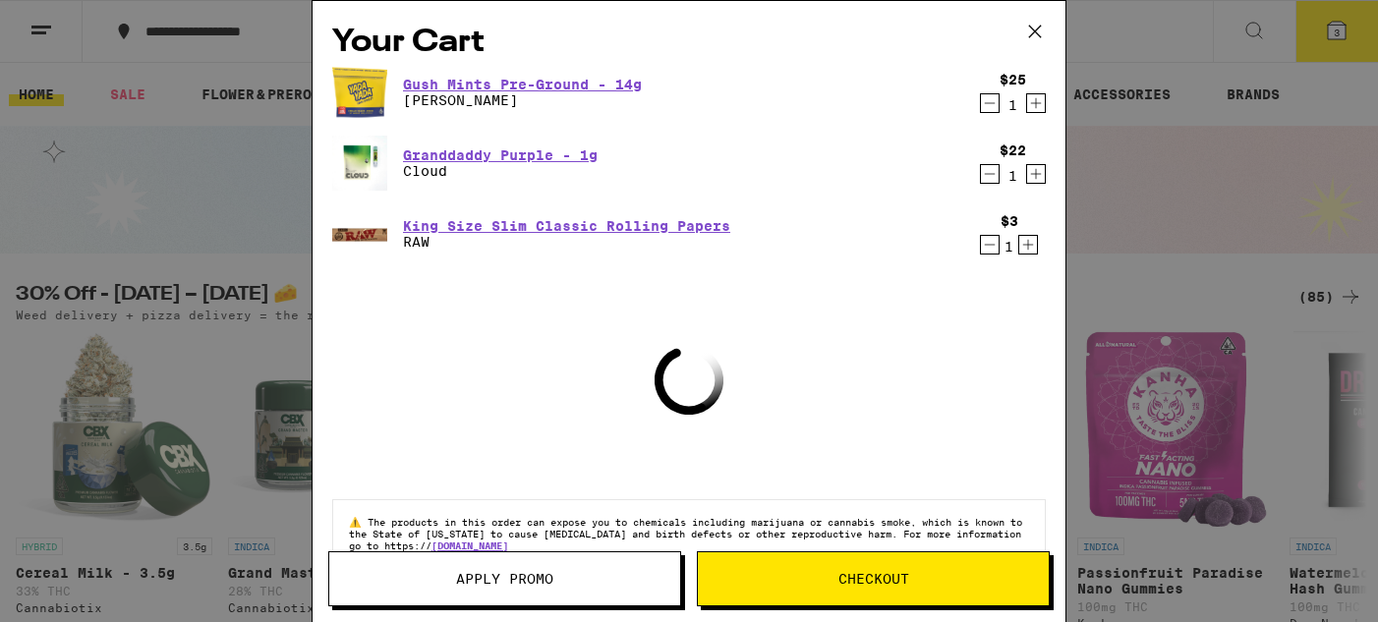
click at [585, 583] on span "Apply Promo" at bounding box center [504, 579] width 351 height 14
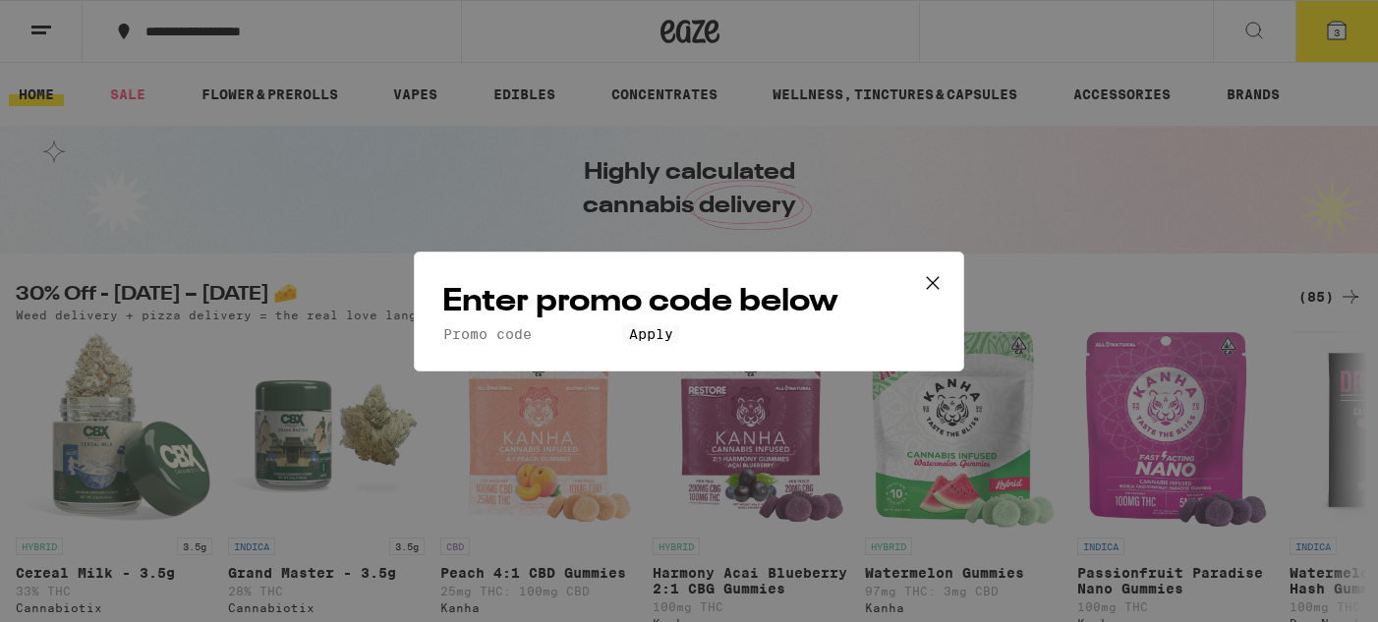
click at [516, 325] on input "Promo Code" at bounding box center [532, 334] width 181 height 18
type input "PIZZA"
click at [629, 342] on span "Apply" at bounding box center [651, 334] width 44 height 16
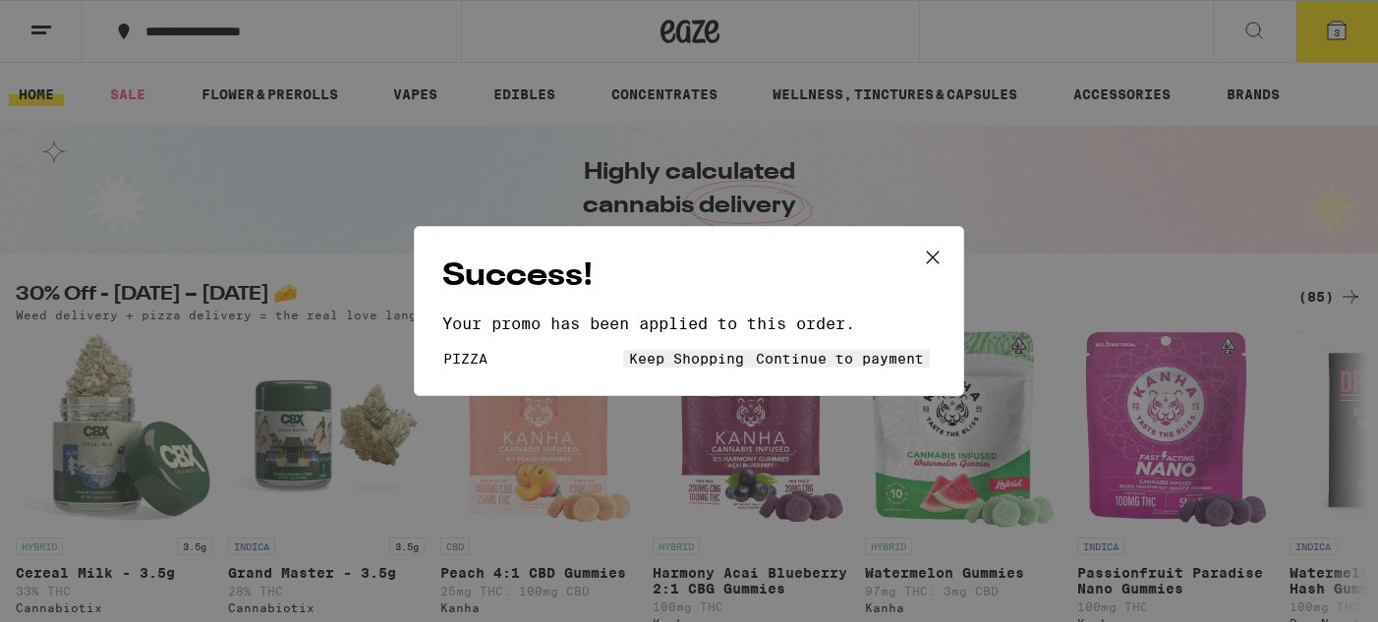
click at [750, 367] on button "Continue to payment" at bounding box center [840, 359] width 180 height 18
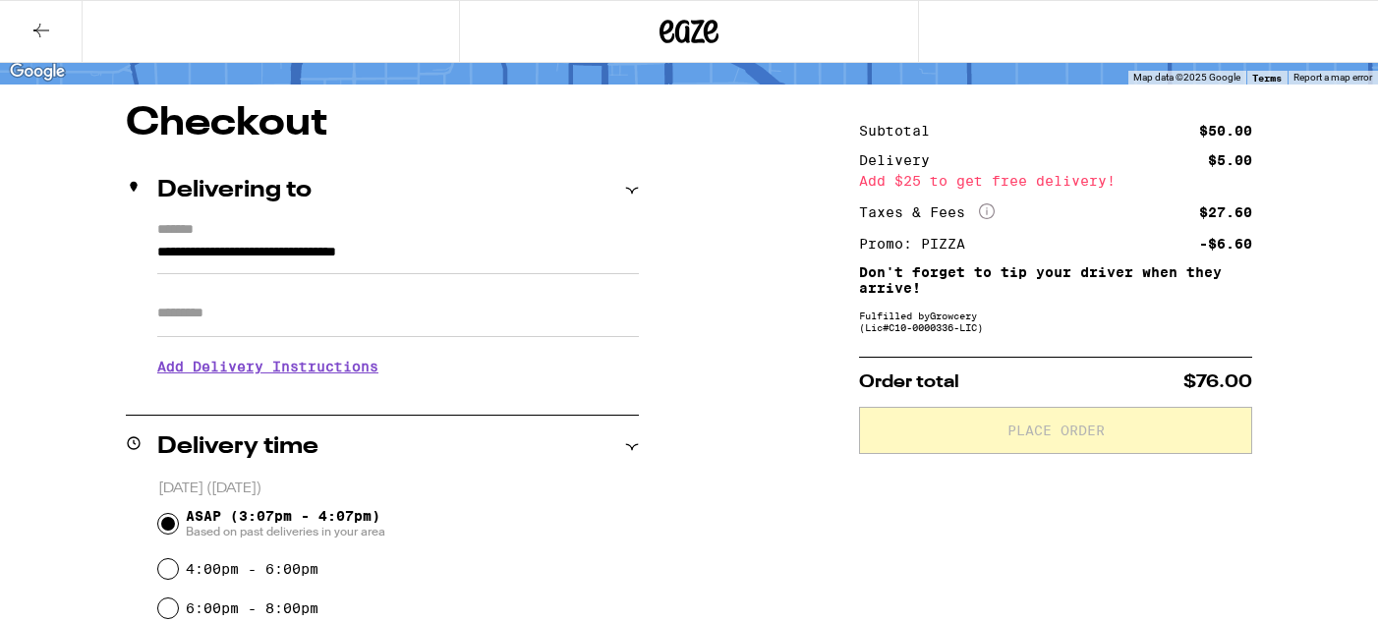
scroll to position [178, 0]
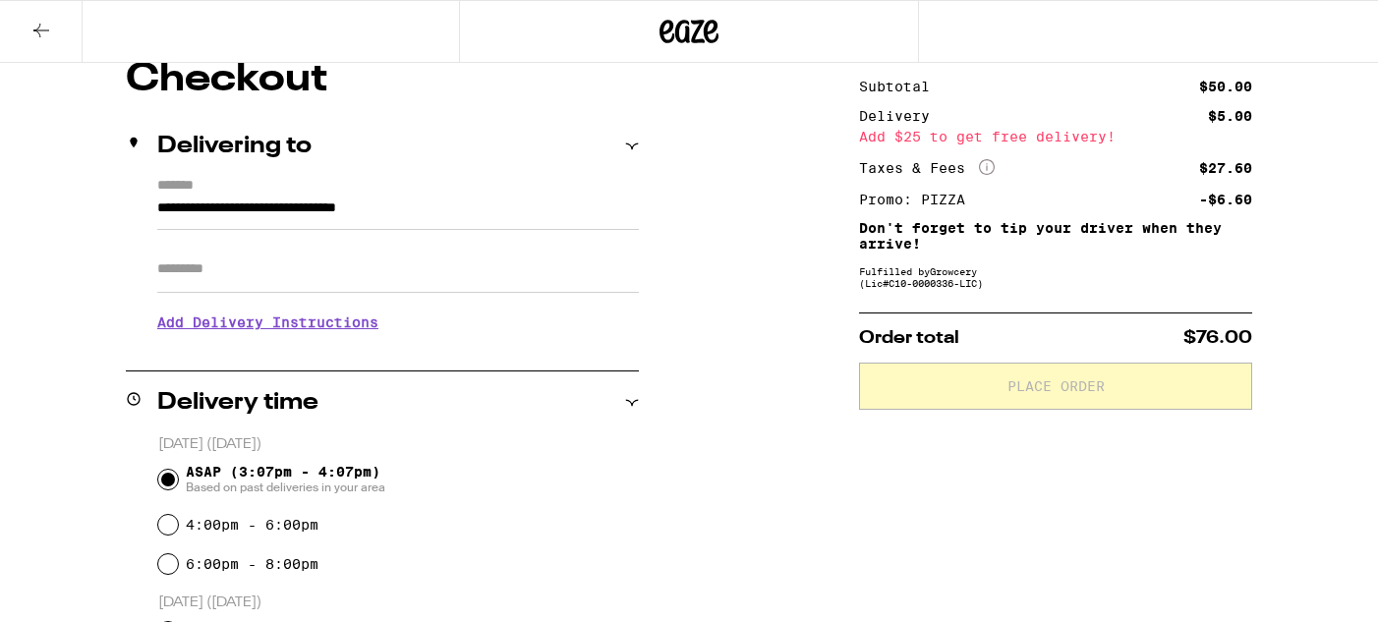
click at [206, 276] on input "Apt/Suite" at bounding box center [397, 269] width 481 height 47
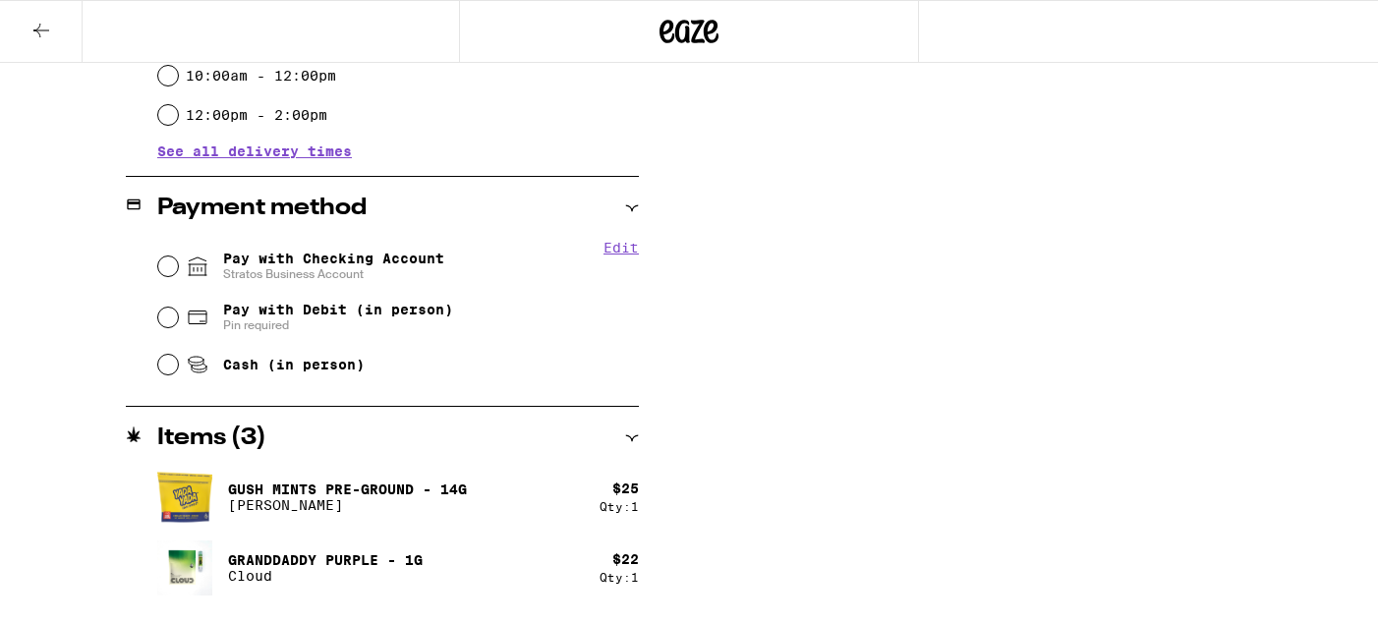
scroll to position [729, 0]
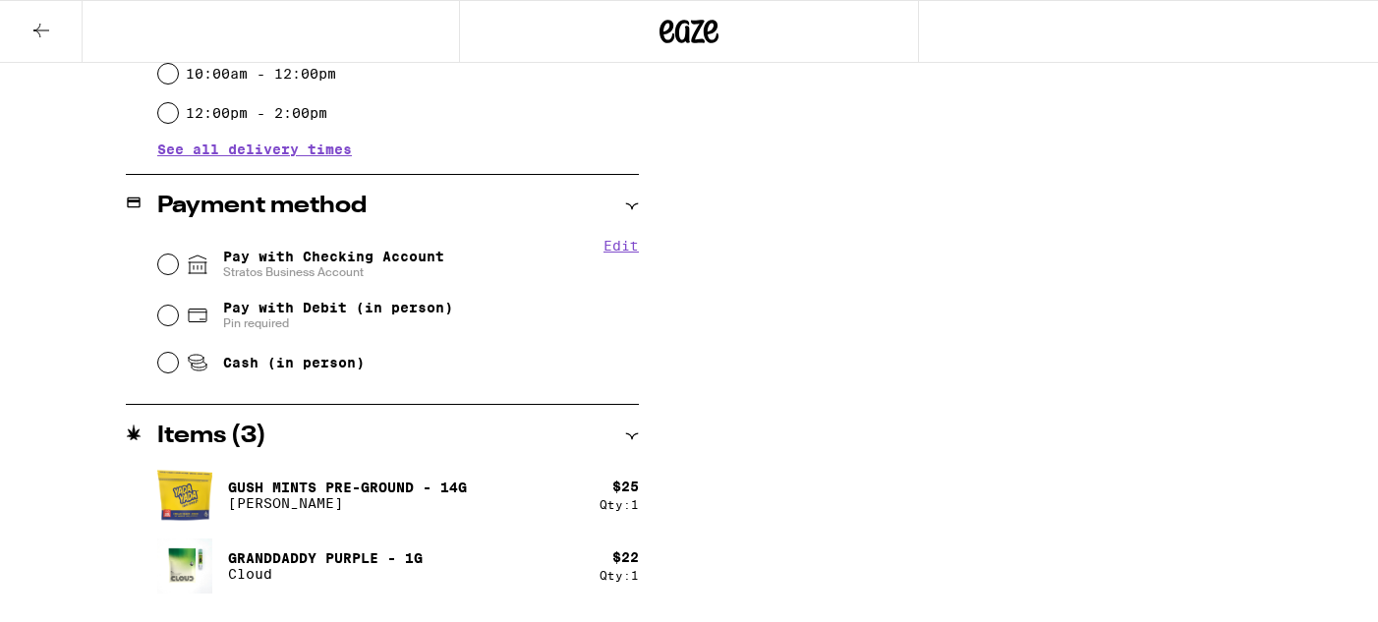
type input "*"
click at [166, 274] on input "Pay with Checking Account Stratos Business Account" at bounding box center [168, 264] width 20 height 20
radio input "true"
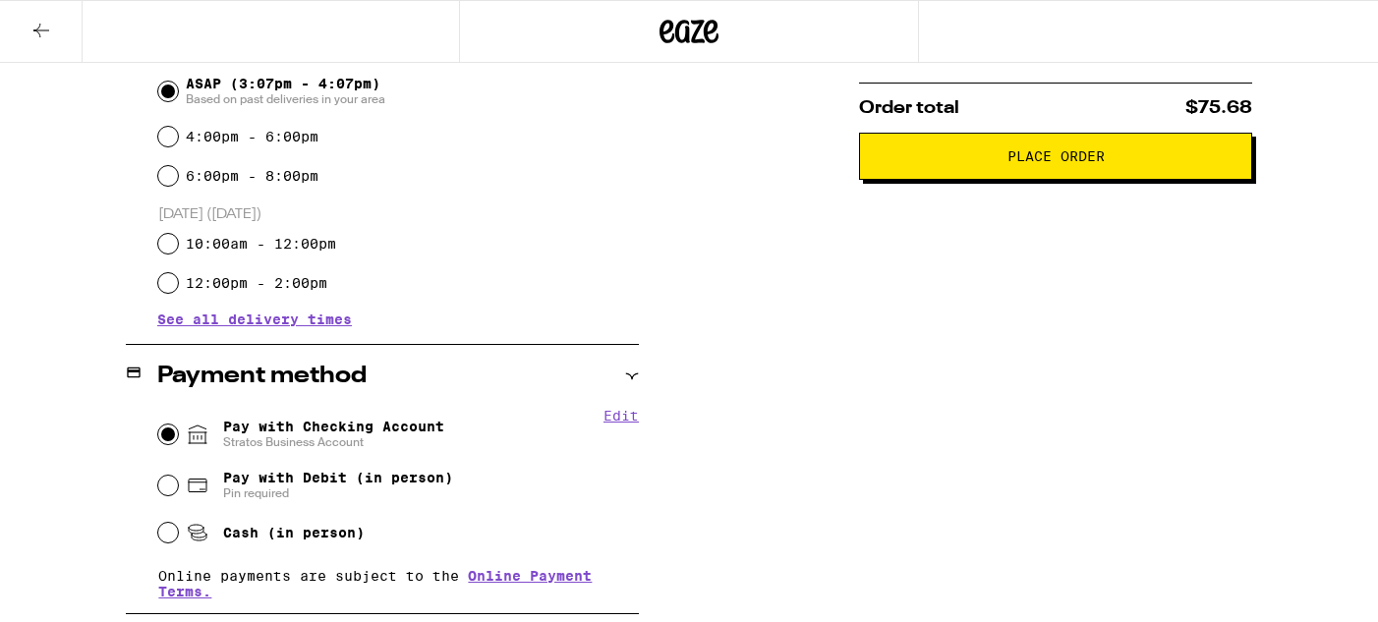
scroll to position [377, 0]
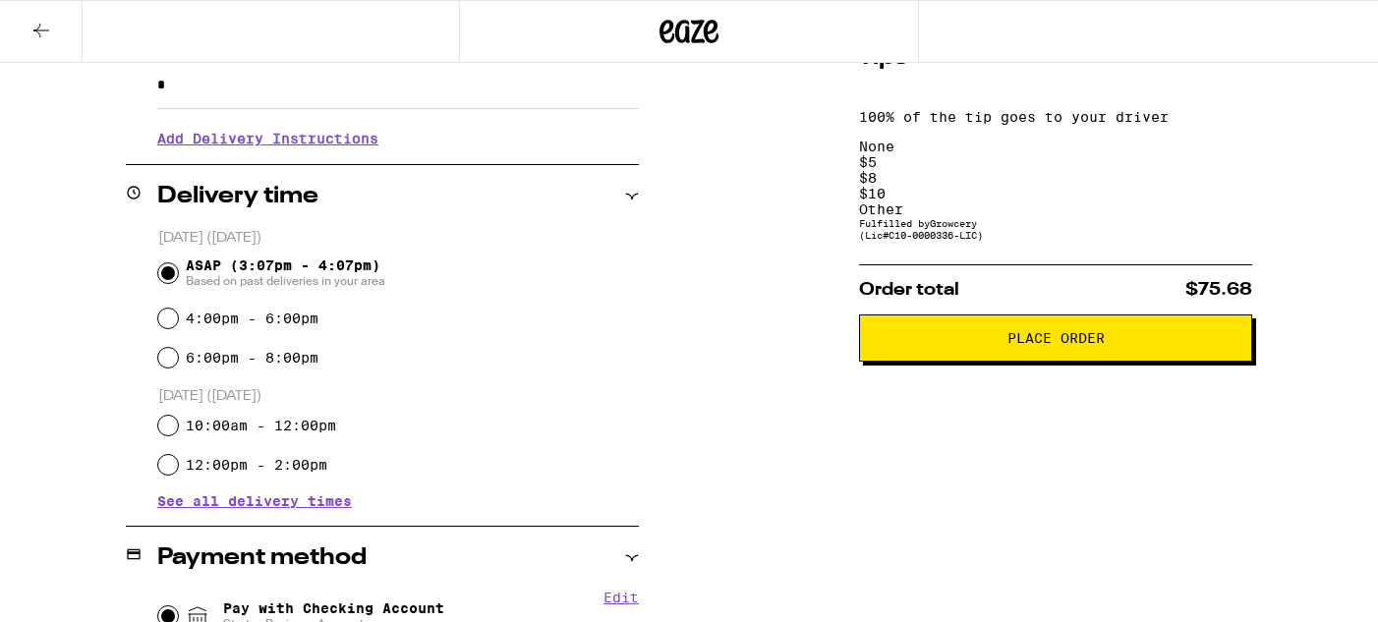
click at [1013, 331] on span "Place Order" at bounding box center [1055, 338] width 97 height 14
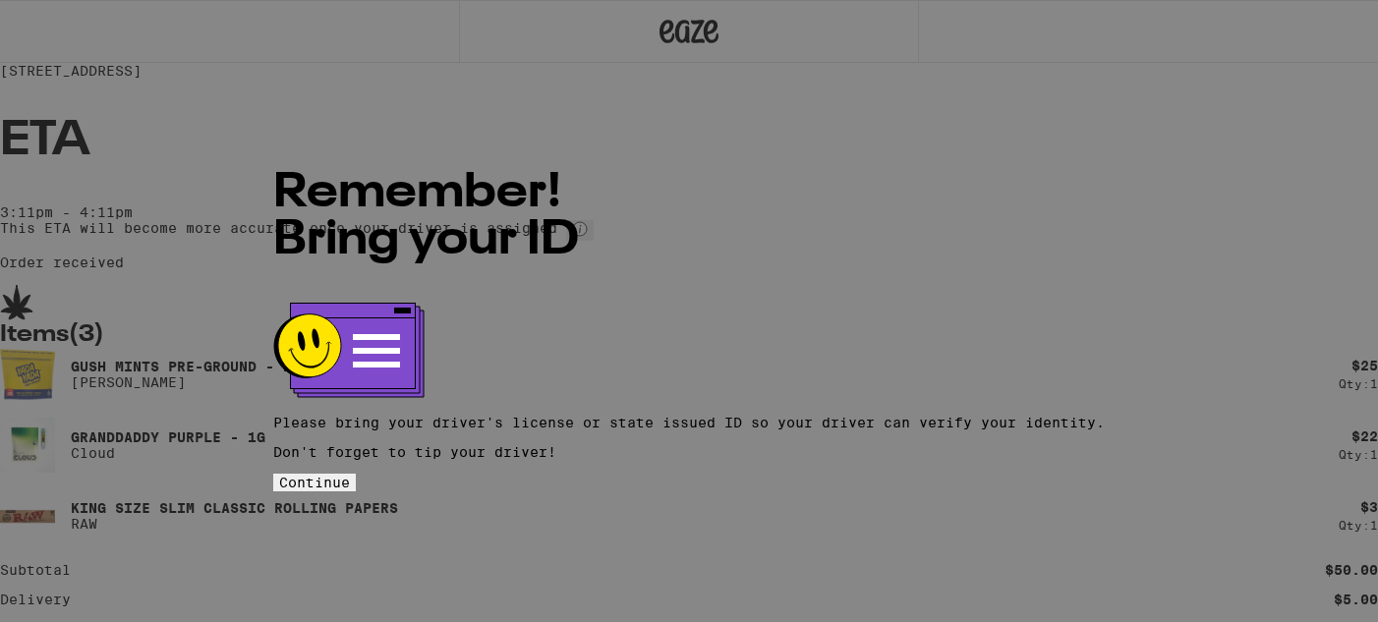
click at [356, 474] on button "Continue" at bounding box center [314, 483] width 83 height 18
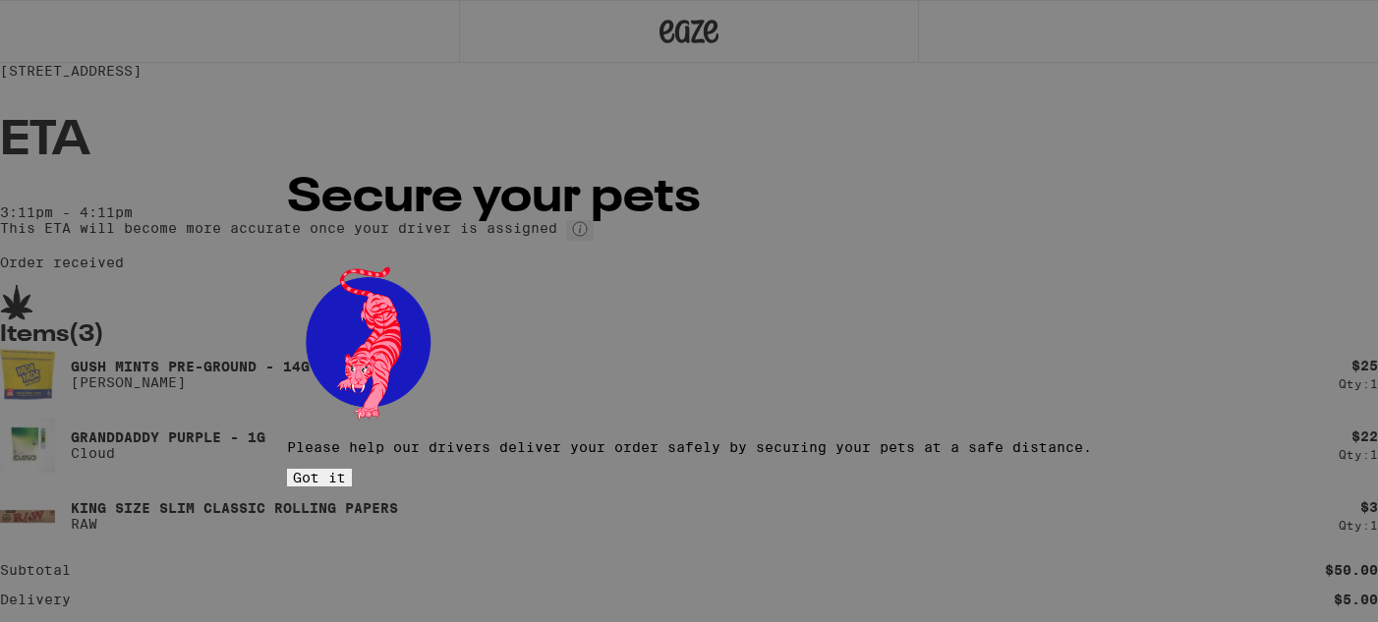
click at [346, 470] on span "Got it" at bounding box center [319, 478] width 53 height 16
